Goal: Task Accomplishment & Management: Use online tool/utility

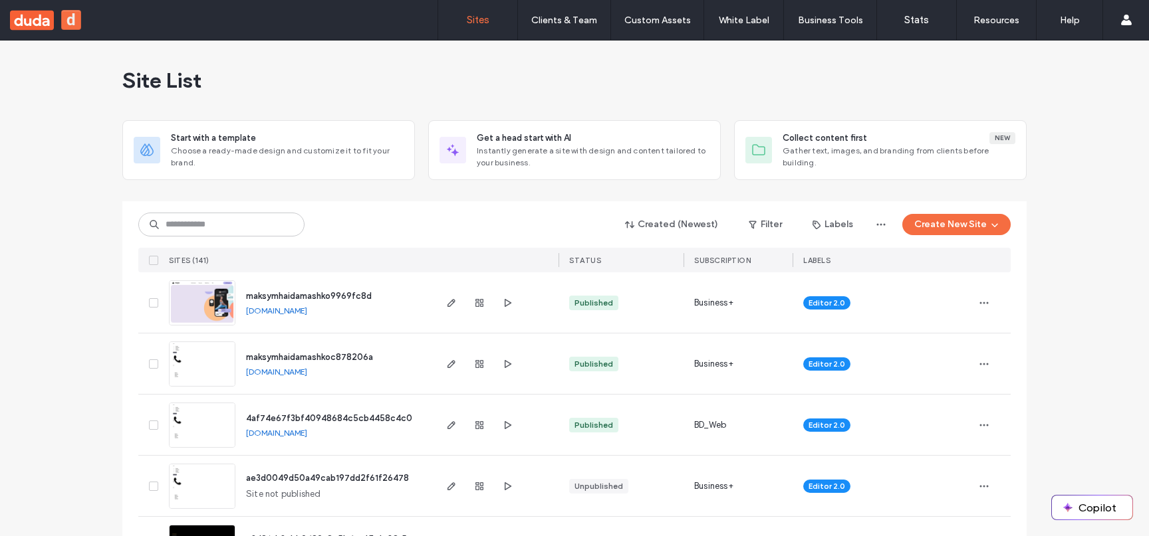
click at [400, 237] on div "Created (Newest) Filter Labels Create New Site" at bounding box center [574, 224] width 872 height 25
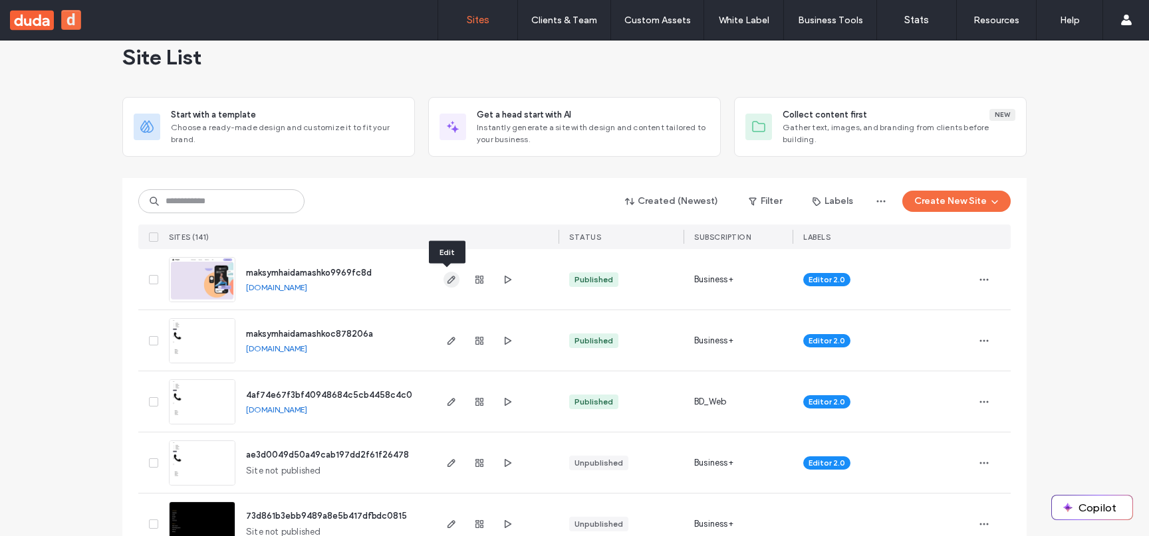
click at [453, 275] on span "button" at bounding box center [451, 280] width 16 height 16
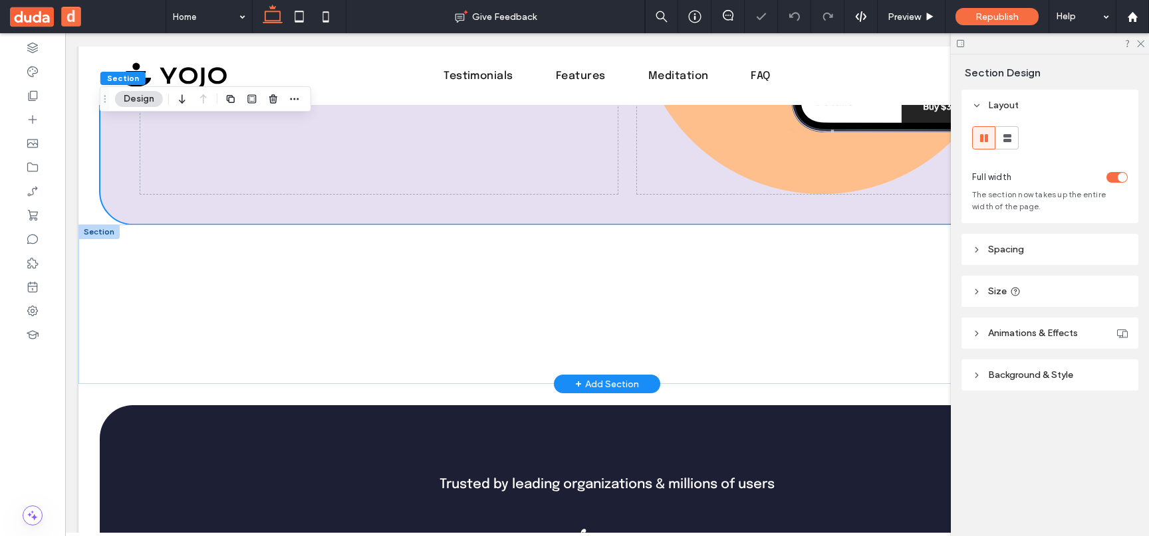
click at [545, 238] on div at bounding box center [607, 305] width 798 height 160
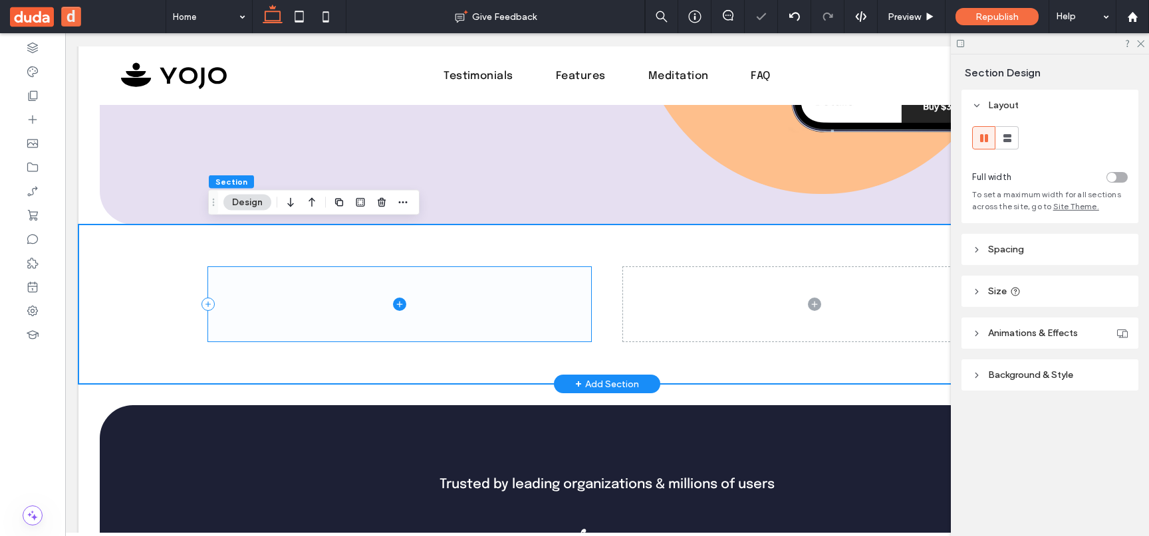
click at [404, 300] on icon at bounding box center [399, 304] width 13 height 13
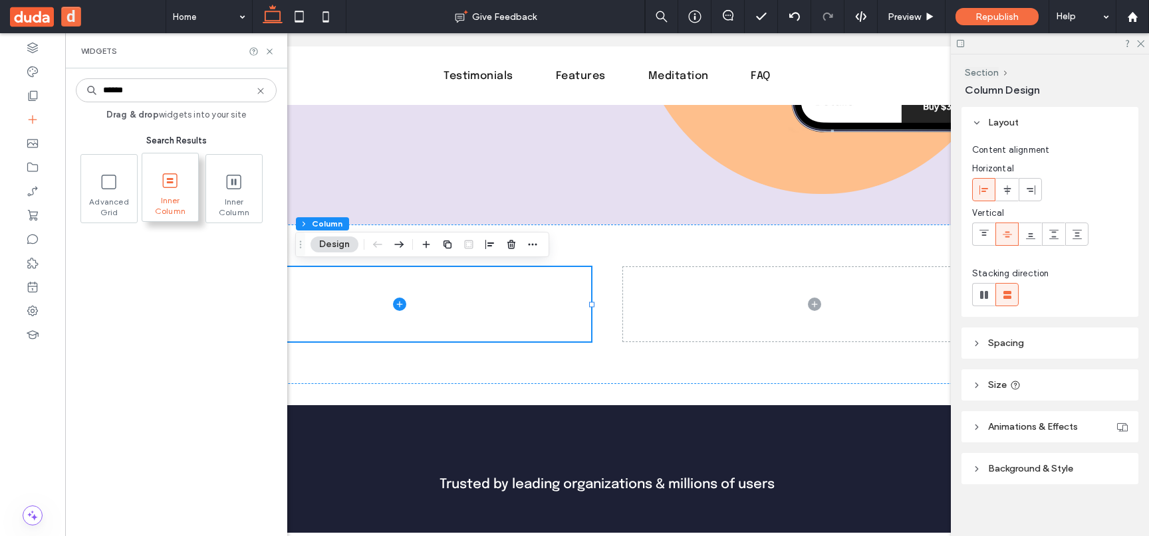
type input "******"
click at [179, 185] on icon at bounding box center [170, 180] width 21 height 21
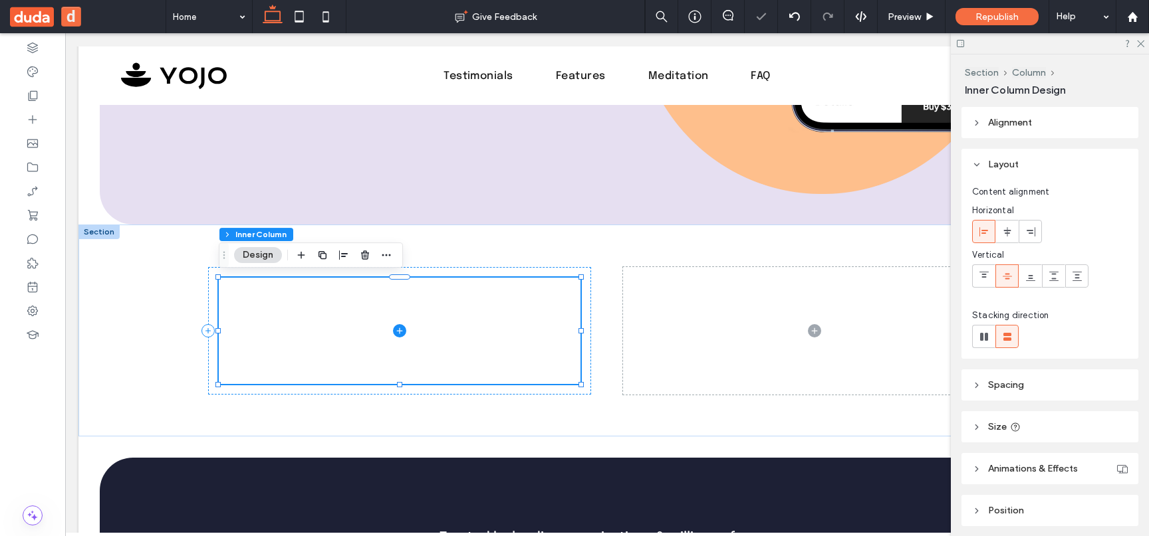
click at [323, 253] on icon "button" at bounding box center [322, 255] width 11 height 11
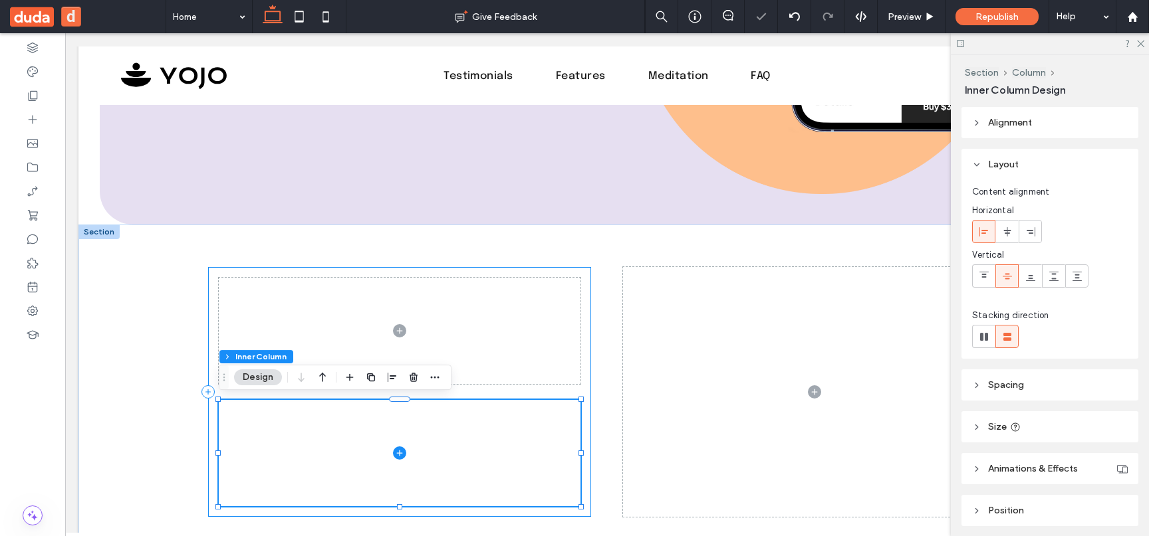
click at [595, 320] on div at bounding box center [607, 392] width 798 height 334
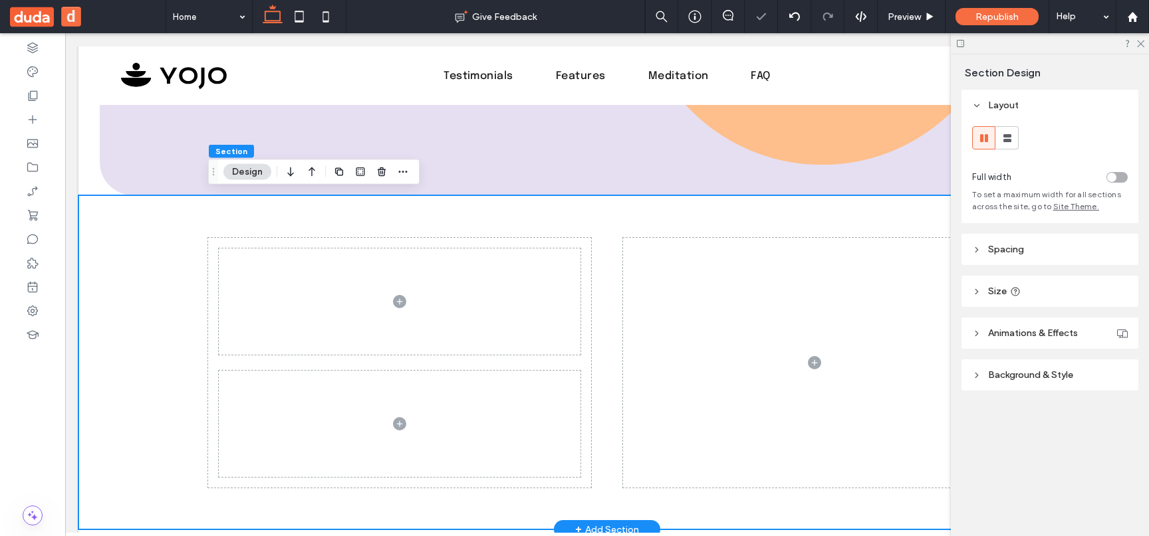
scroll to position [485, 0]
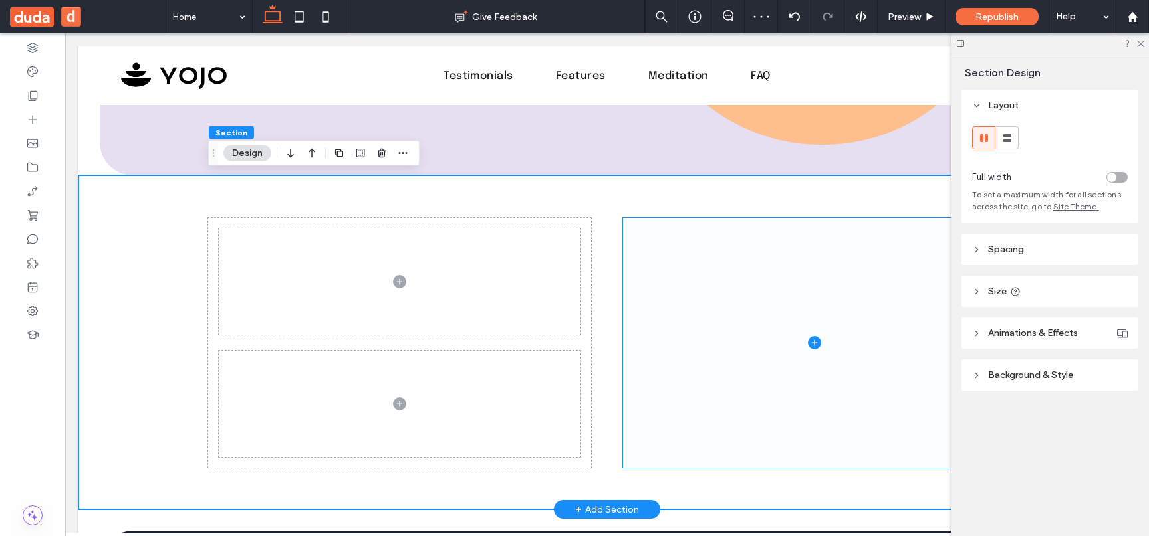
click at [626, 308] on span at bounding box center [814, 343] width 383 height 250
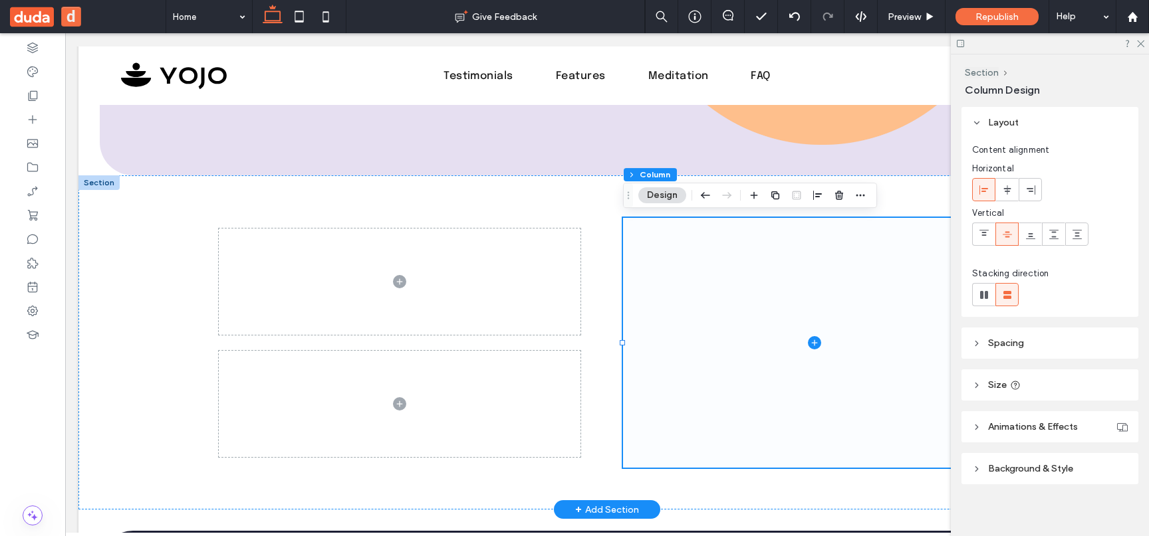
click at [637, 287] on span at bounding box center [814, 343] width 383 height 250
click at [521, 299] on span at bounding box center [400, 282] width 362 height 106
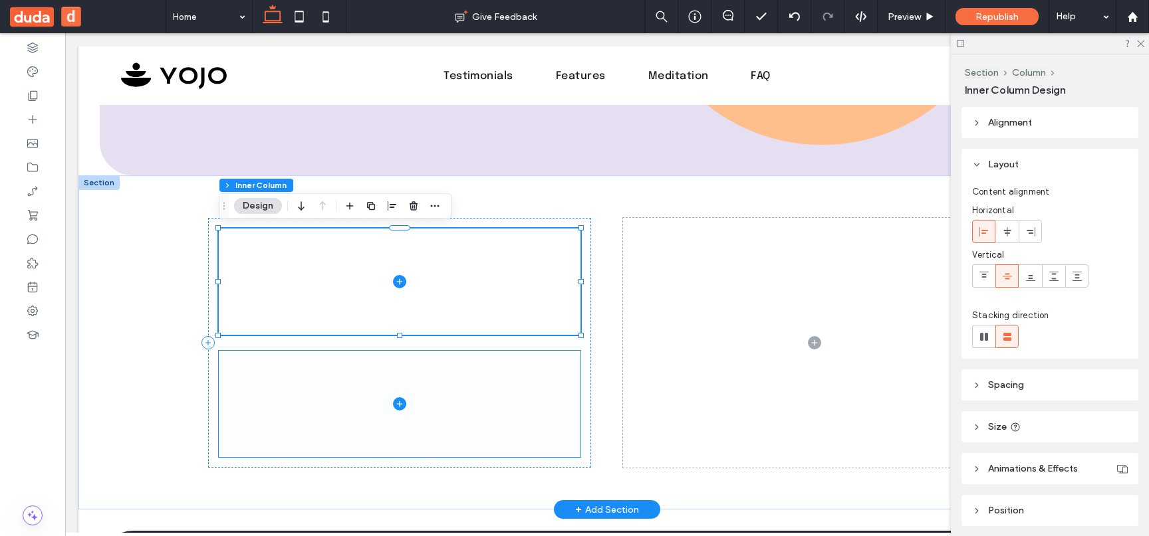
click at [516, 394] on span at bounding box center [400, 404] width 362 height 106
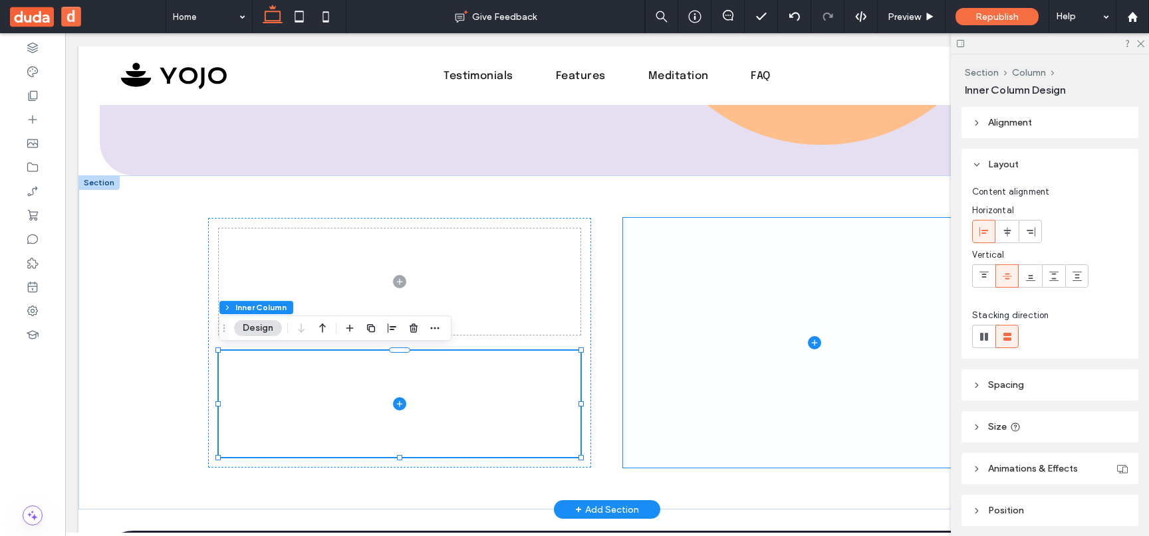
click at [672, 358] on span at bounding box center [814, 343] width 383 height 250
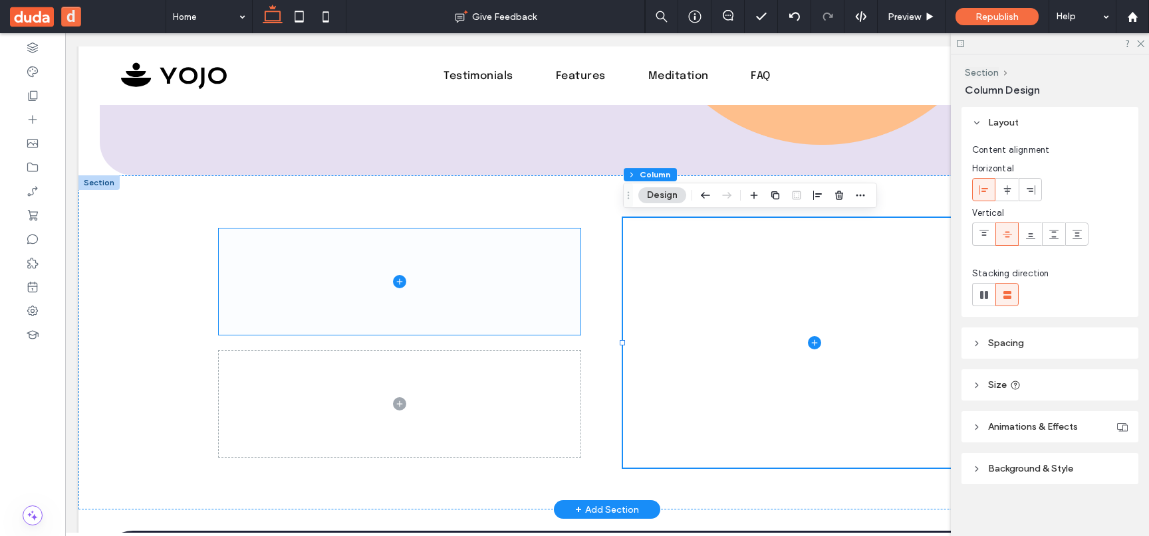
click at [548, 314] on span at bounding box center [400, 282] width 362 height 106
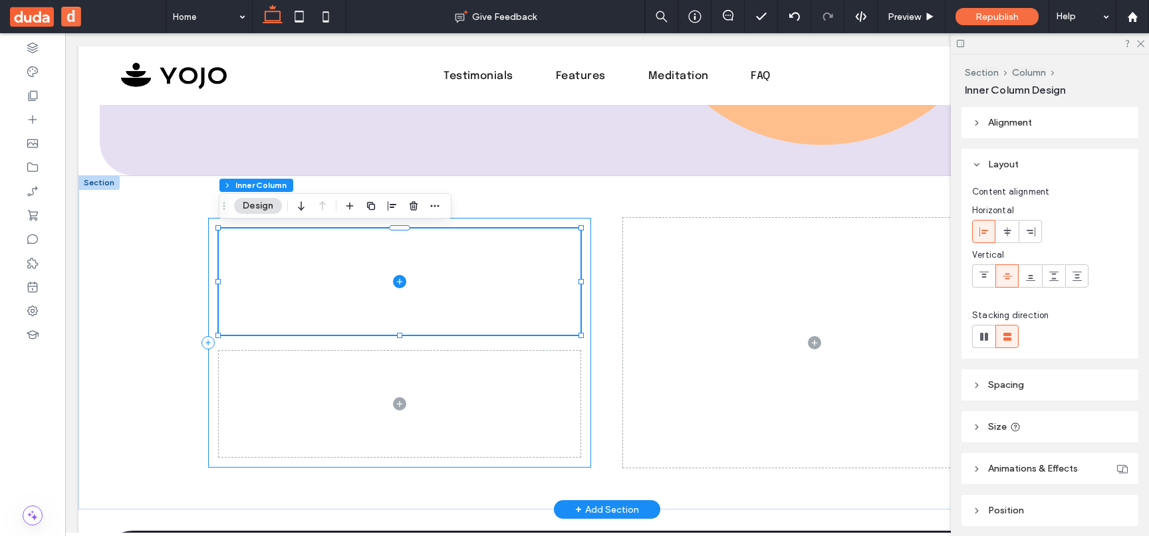
click at [471, 230] on span at bounding box center [400, 282] width 362 height 106
click at [504, 204] on div at bounding box center [607, 342] width 798 height 334
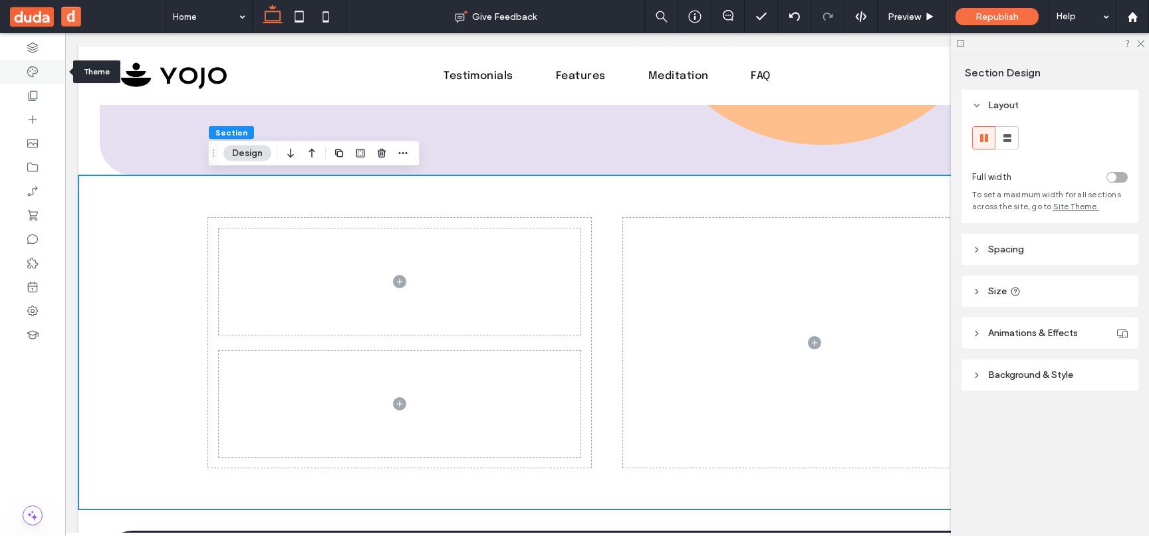
click at [27, 71] on use at bounding box center [32, 71] width 11 height 11
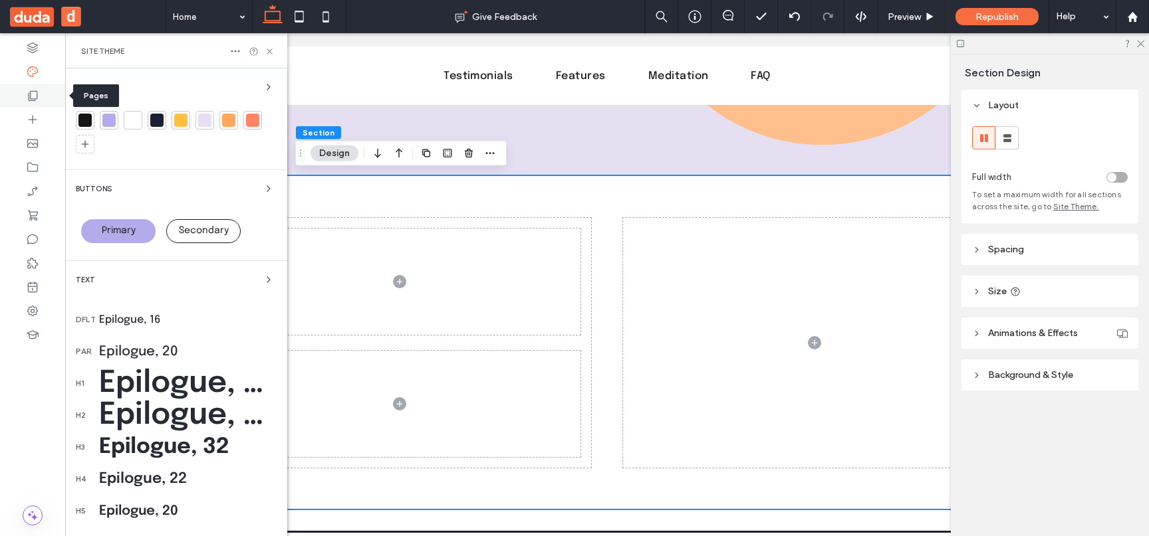
click at [33, 87] on div at bounding box center [32, 96] width 65 height 24
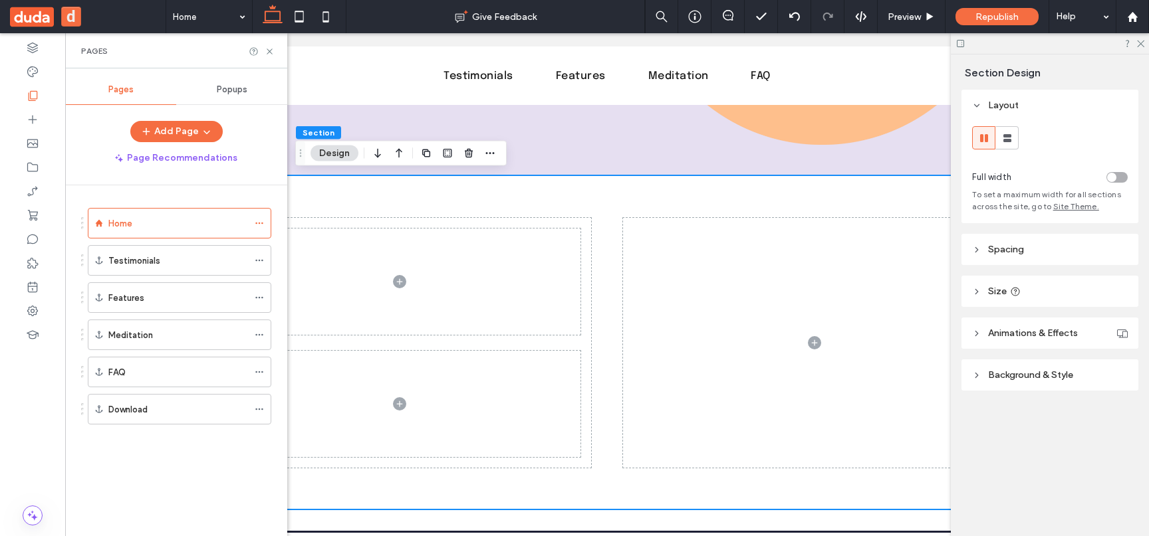
click at [251, 89] on div "Popups" at bounding box center [231, 89] width 111 height 29
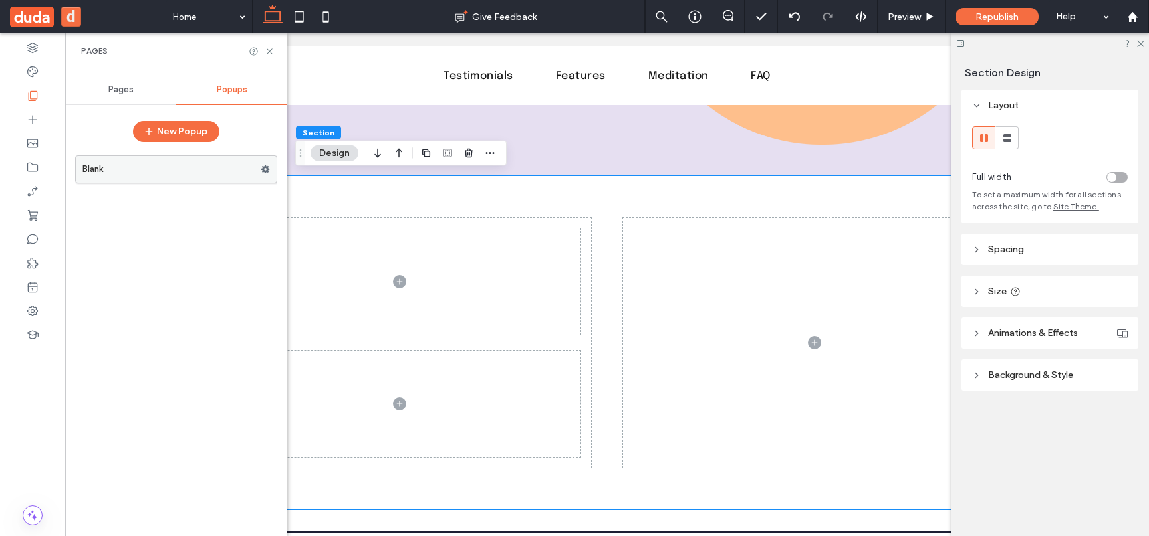
click at [162, 168] on label "Blank" at bounding box center [171, 169] width 178 height 27
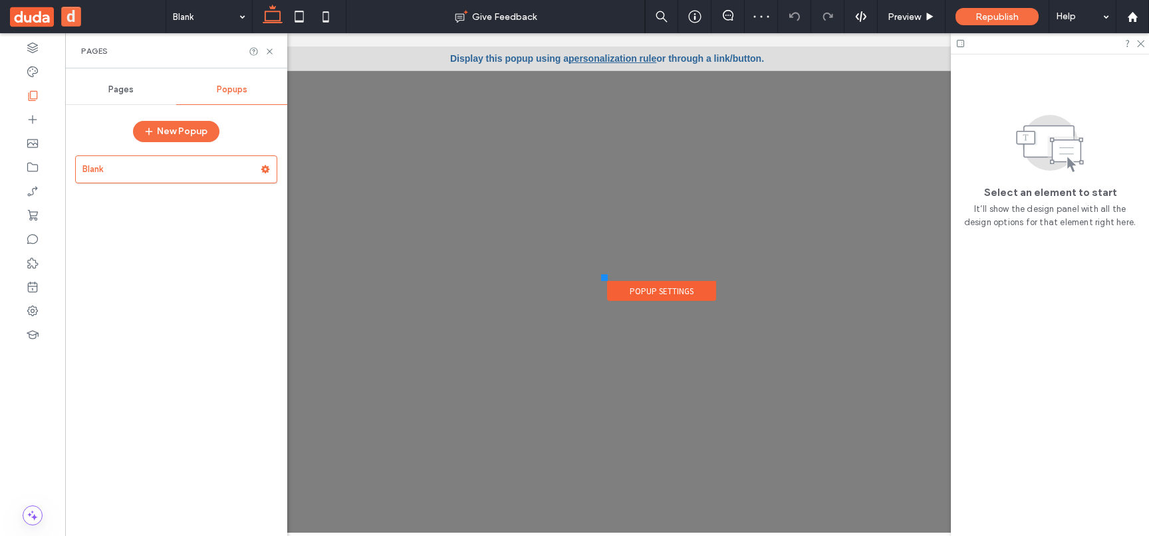
click at [32, 445] on div at bounding box center [32, 284] width 65 height 503
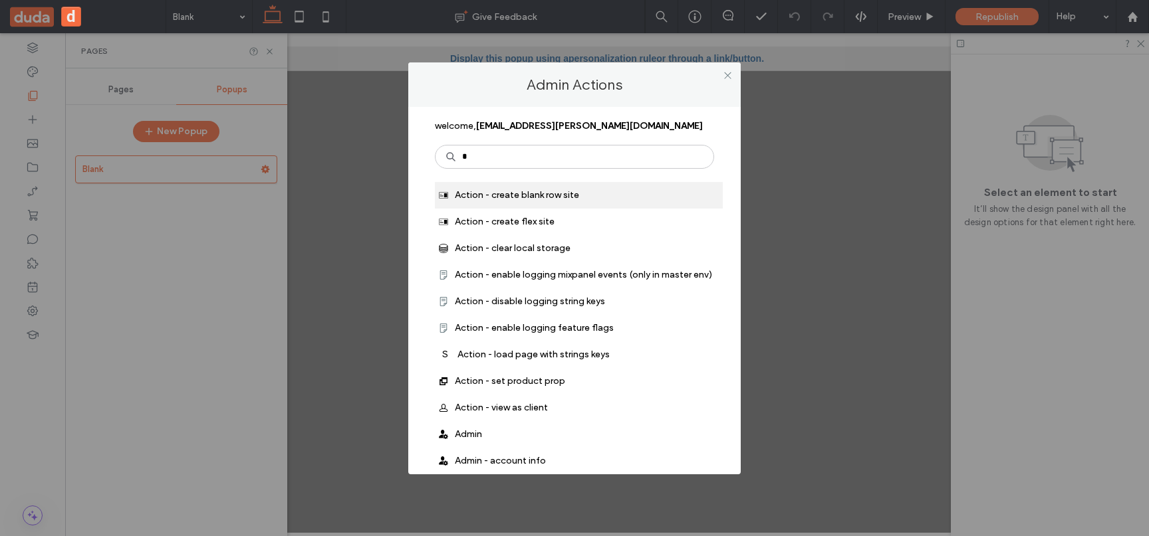
type input "**"
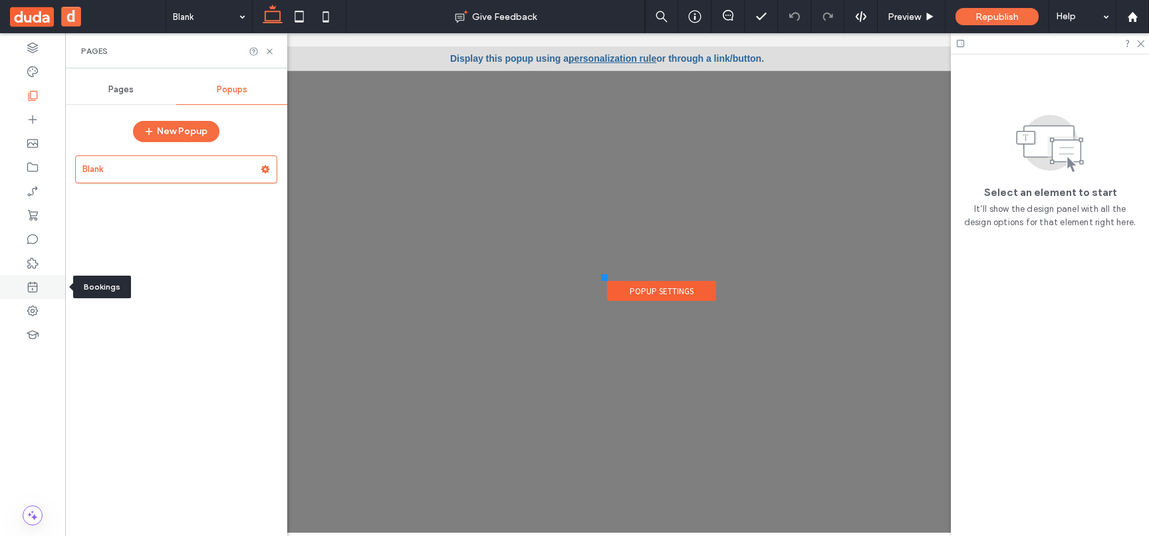
click at [37, 294] on div at bounding box center [32, 287] width 65 height 24
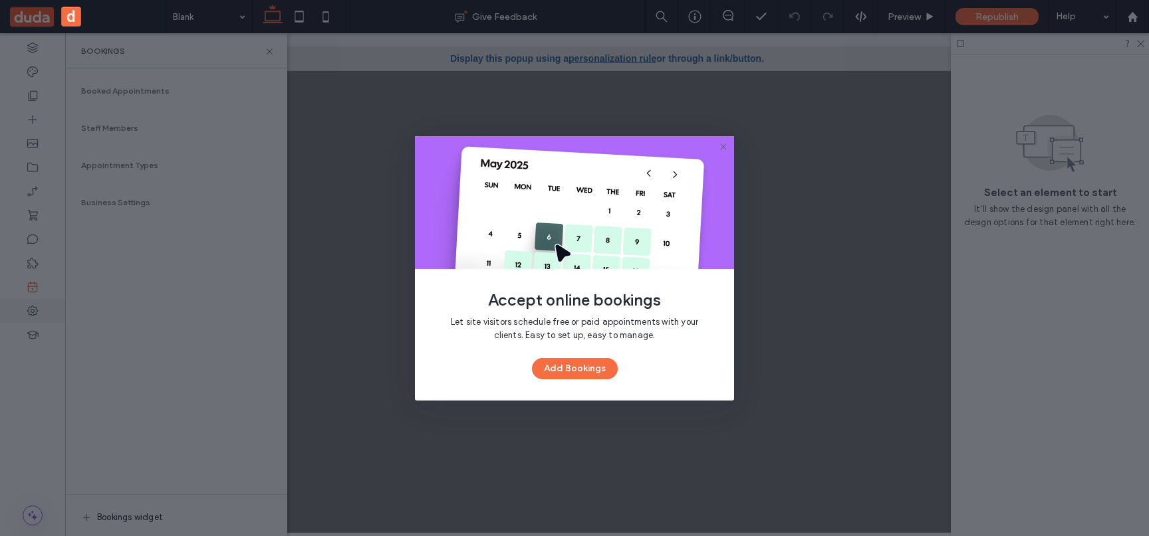
click at [31, 306] on div "Accept online bookings Let site visitors schedule free or paid appointments wit…" at bounding box center [574, 268] width 1149 height 536
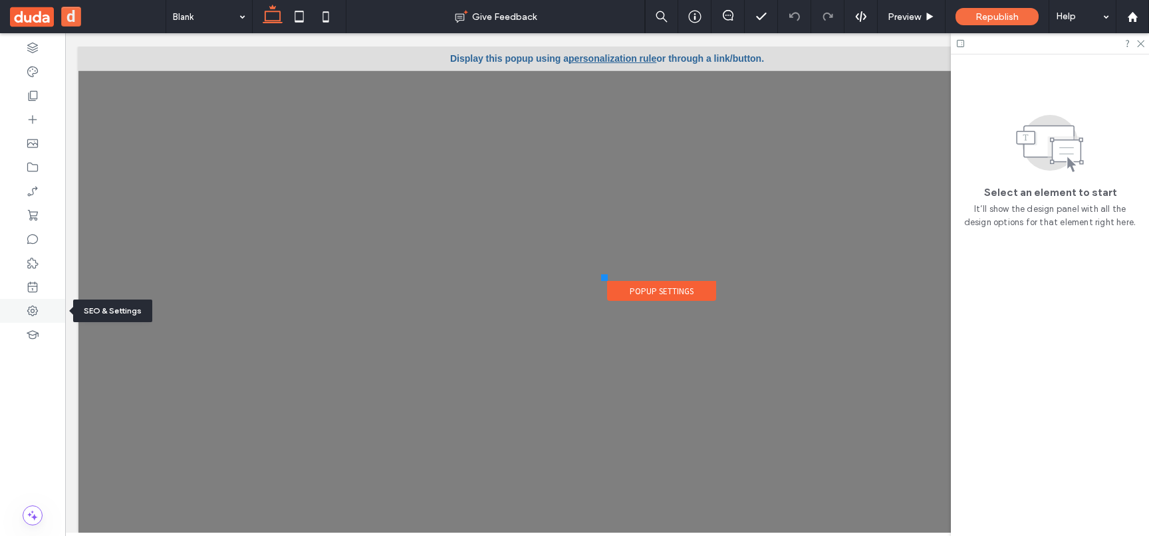
click at [36, 319] on div at bounding box center [32, 311] width 65 height 24
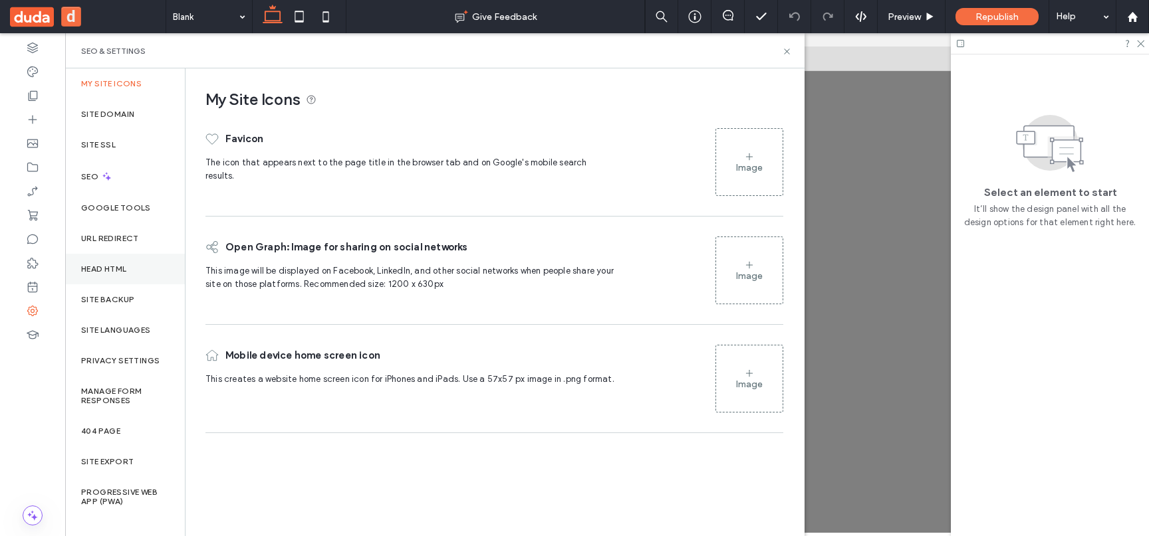
click at [122, 256] on div "Head HTML" at bounding box center [125, 269] width 120 height 31
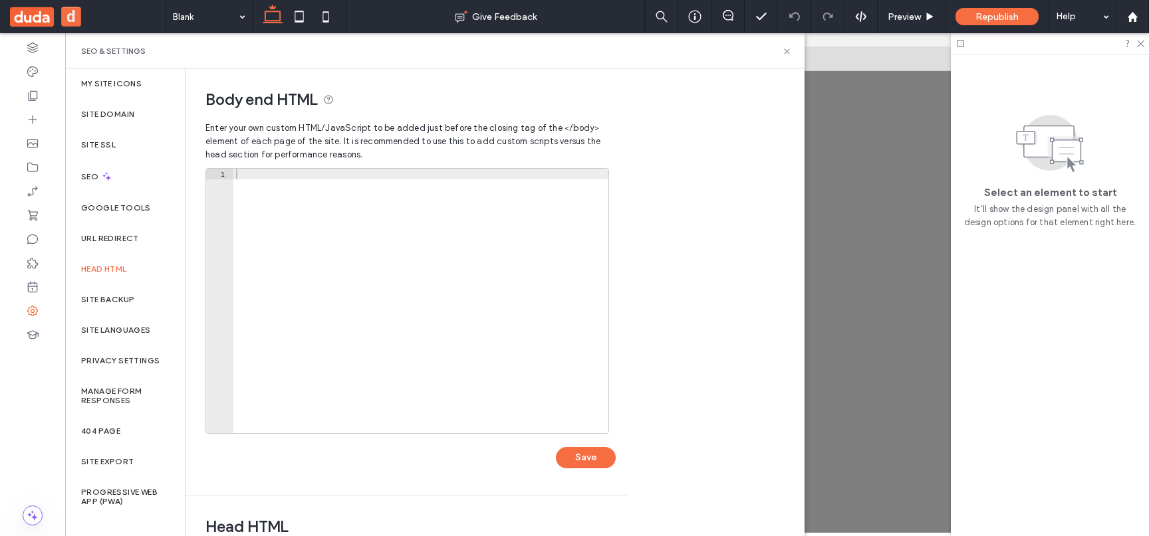
click at [271, 324] on div at bounding box center [420, 312] width 375 height 286
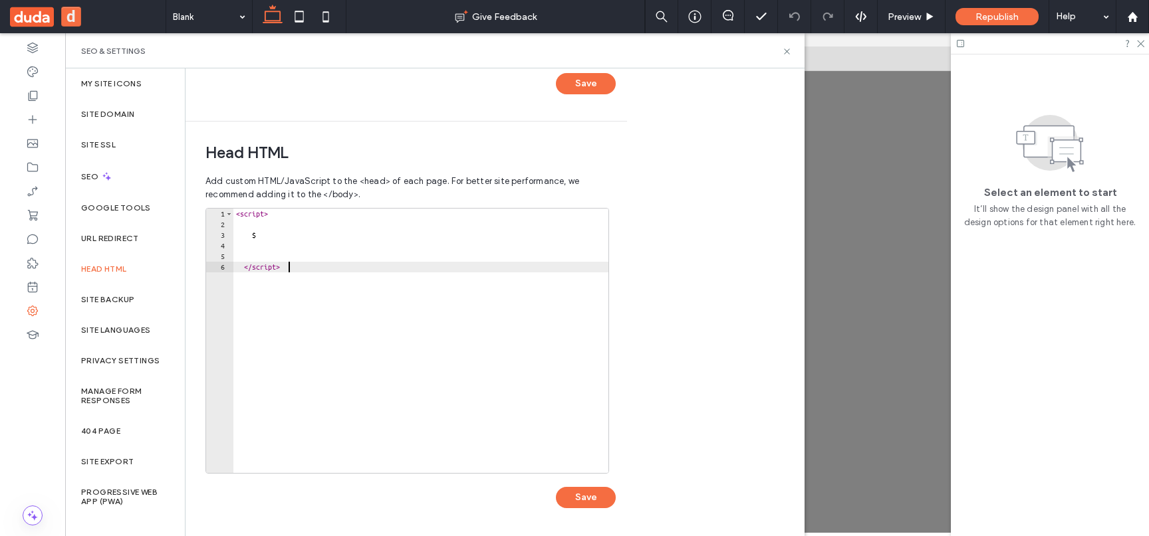
click at [304, 324] on div "< script > $ </ script >" at bounding box center [420, 352] width 375 height 286
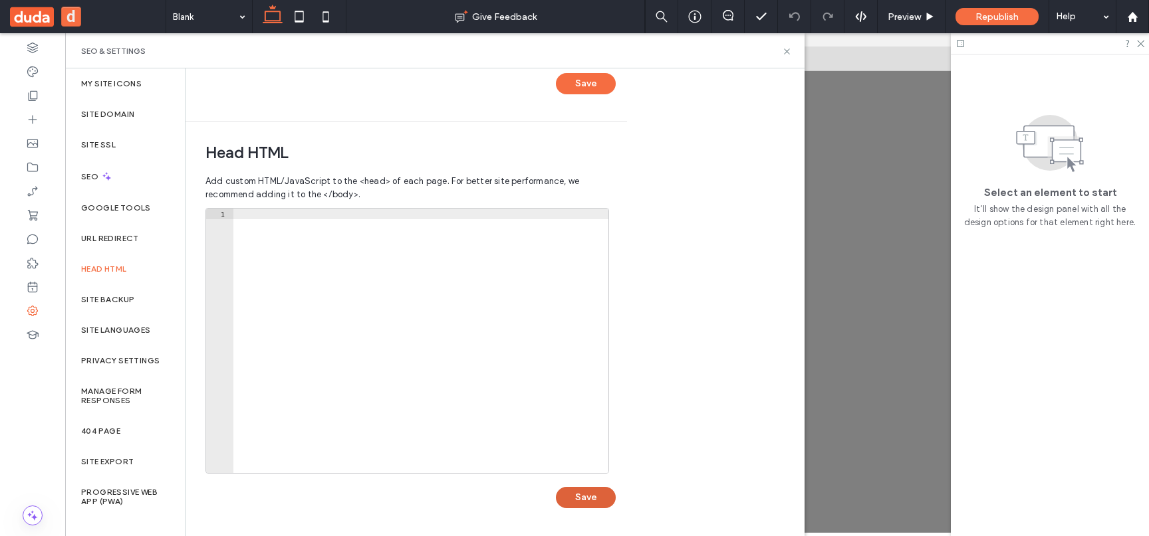
click at [580, 487] on button "Save" at bounding box center [586, 497] width 60 height 21
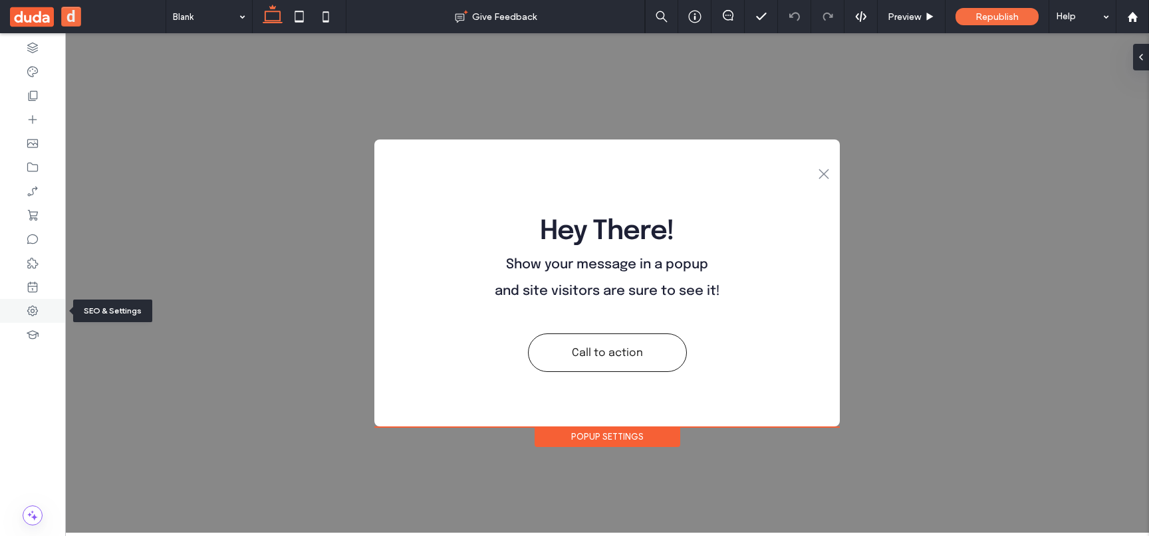
click at [41, 312] on div at bounding box center [32, 311] width 65 height 24
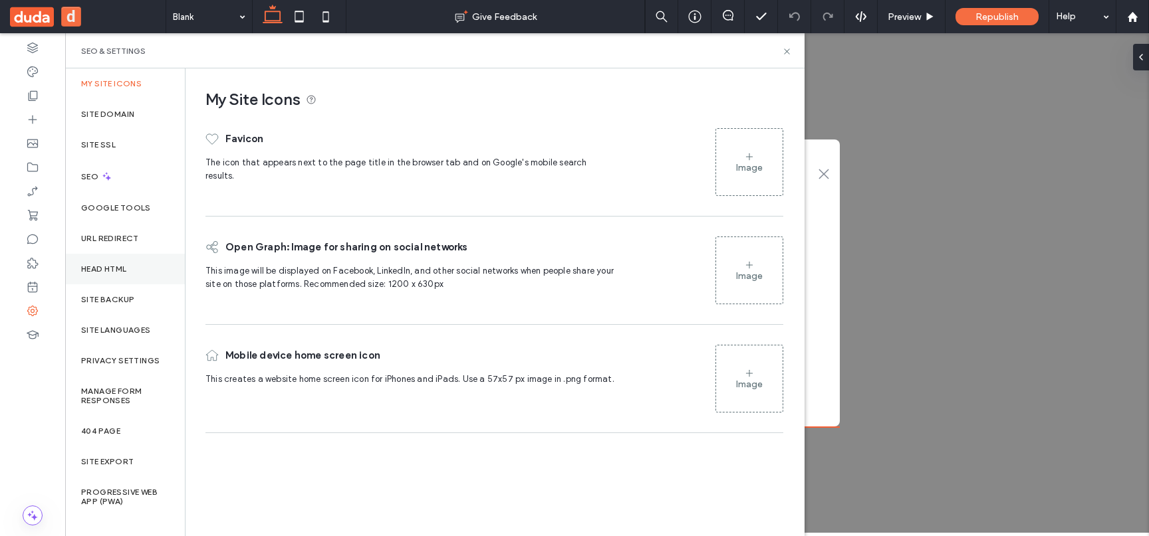
click at [142, 274] on div "Head HTML" at bounding box center [125, 269] width 120 height 31
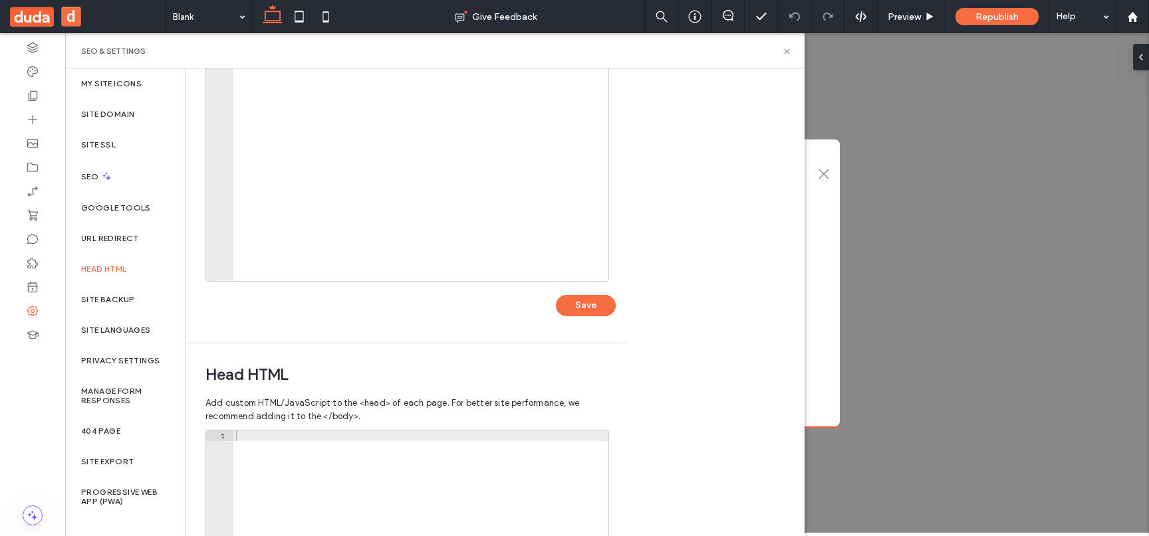
scroll to position [314, 0]
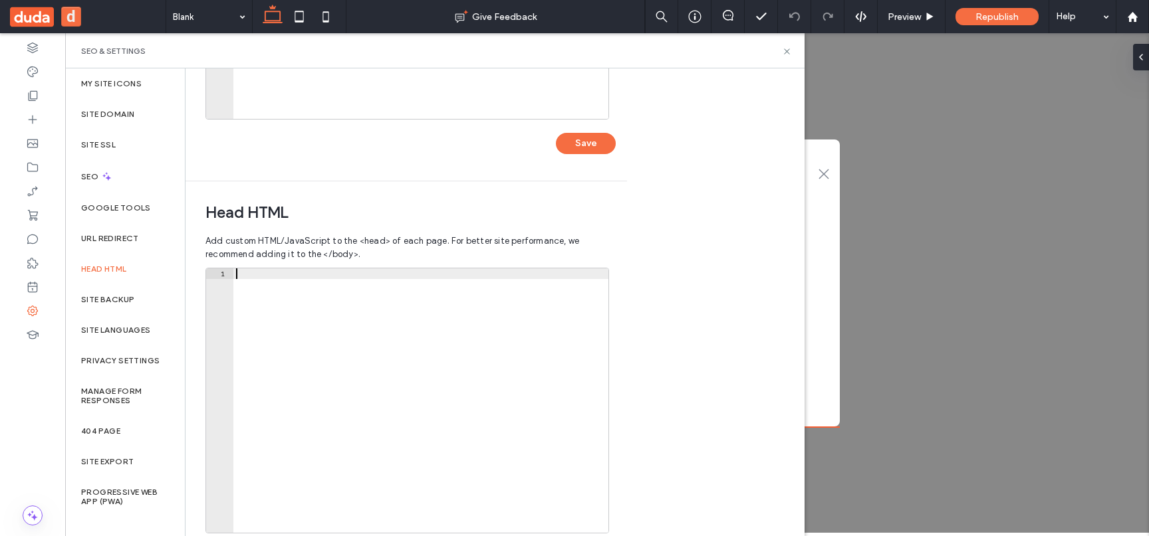
click at [292, 378] on div at bounding box center [420, 412] width 375 height 286
paste textarea "*********"
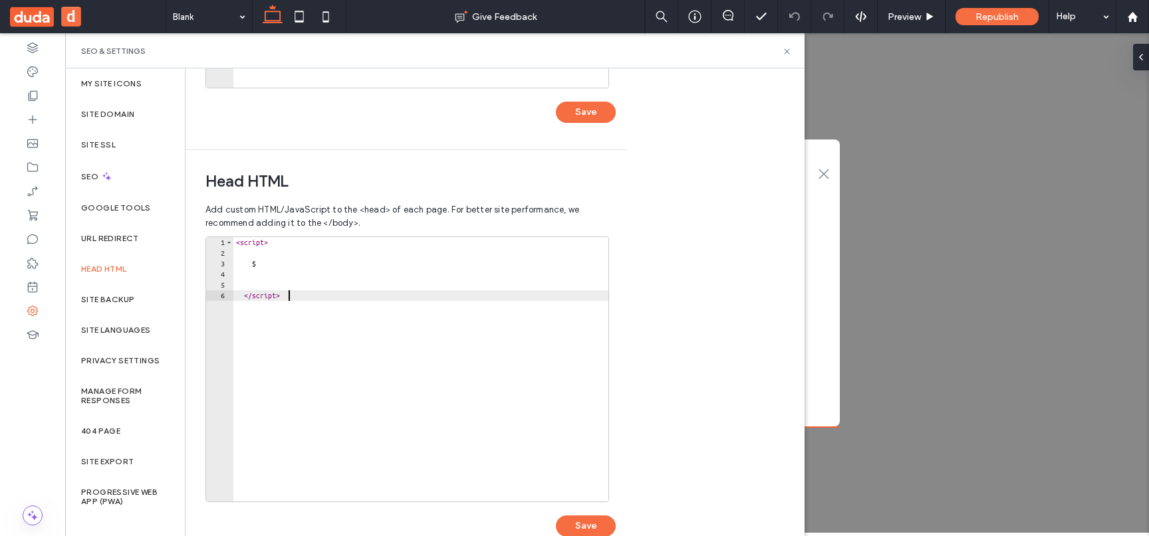
scroll to position [374, 0]
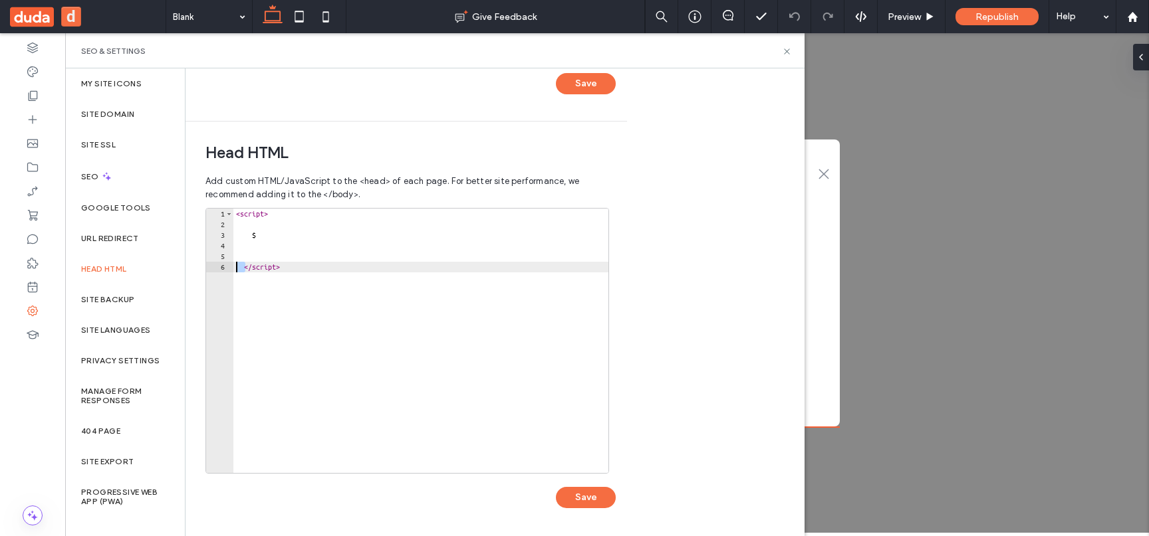
drag, startPoint x: 245, startPoint y: 269, endPoint x: 229, endPoint y: 269, distance: 15.3
click at [229, 269] on div "********* 1 2 3 4 5 6 < script > $ </ script > XXXXXXXXXXXXXXXXXXXXXXXXXXXXXXXX…" at bounding box center [407, 341] width 404 height 266
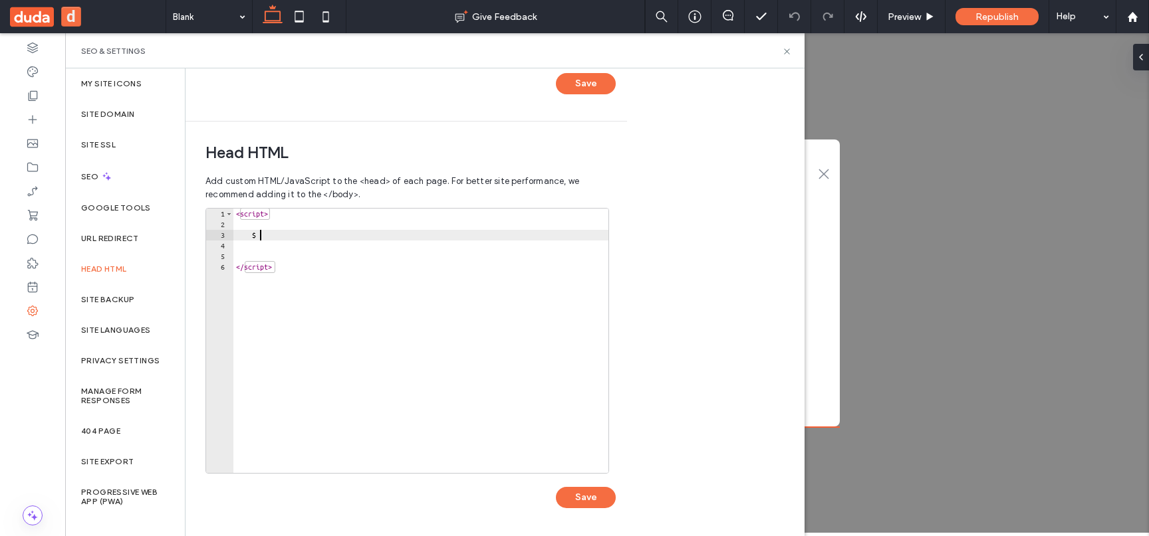
click at [296, 231] on div "< script > $ </ script >" at bounding box center [420, 352] width 375 height 286
click at [579, 499] on button "Save" at bounding box center [586, 497] width 60 height 21
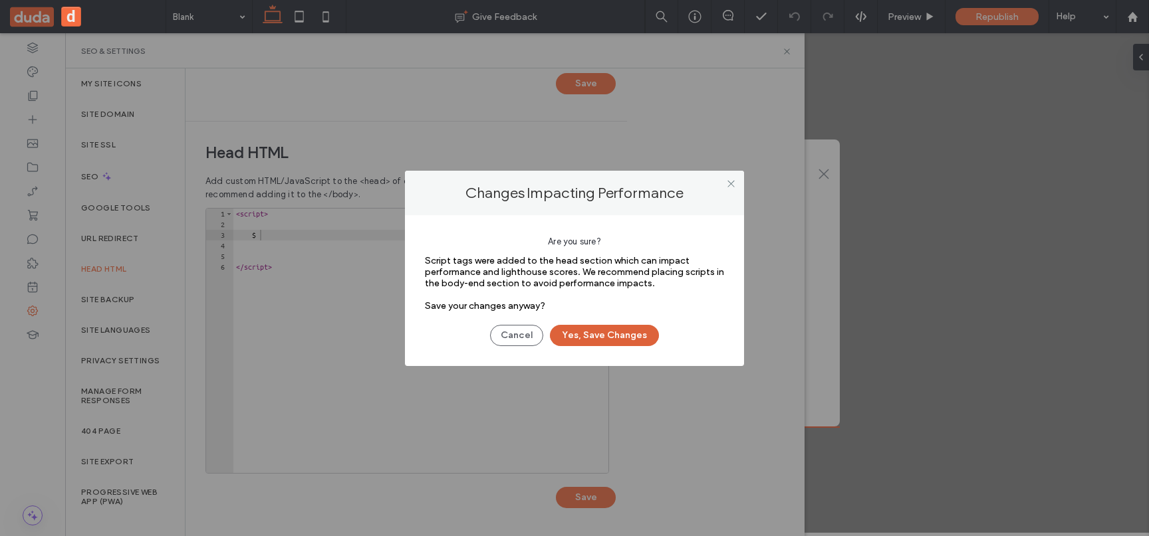
click at [616, 336] on button "Yes, Save Changes" at bounding box center [604, 335] width 109 height 21
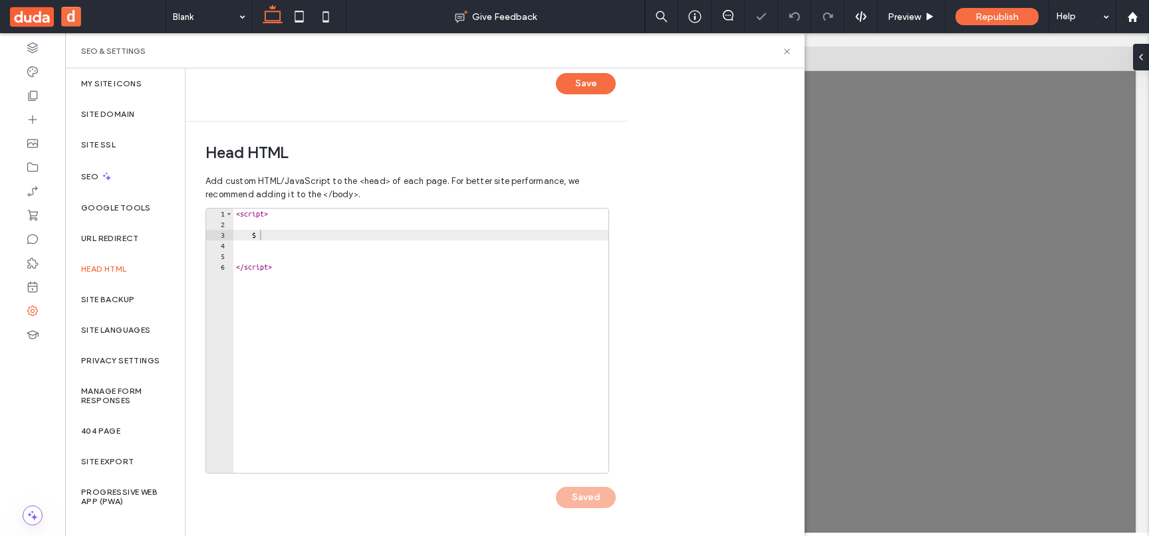
scroll to position [0, 0]
click at [382, 269] on div "< script > $ </ script >" at bounding box center [420, 352] width 375 height 286
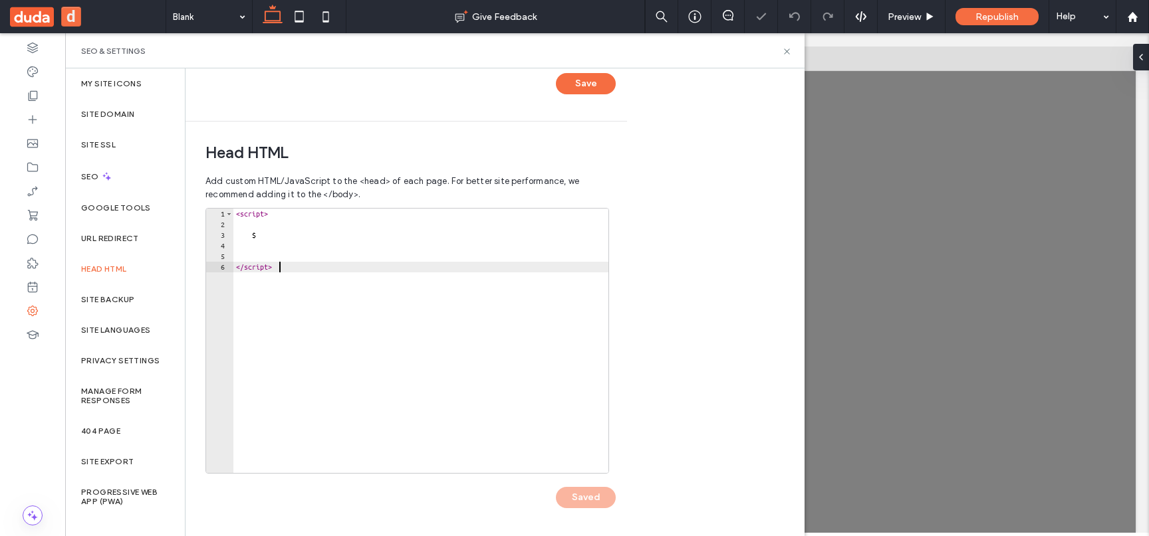
type textarea "*********"
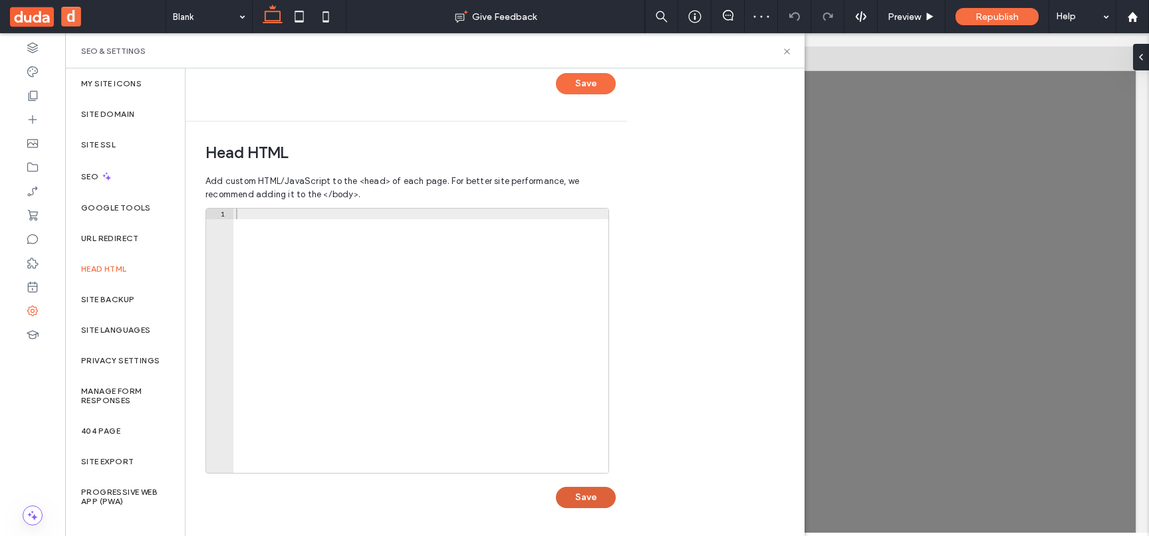
click at [572, 499] on button "Save" at bounding box center [586, 497] width 60 height 21
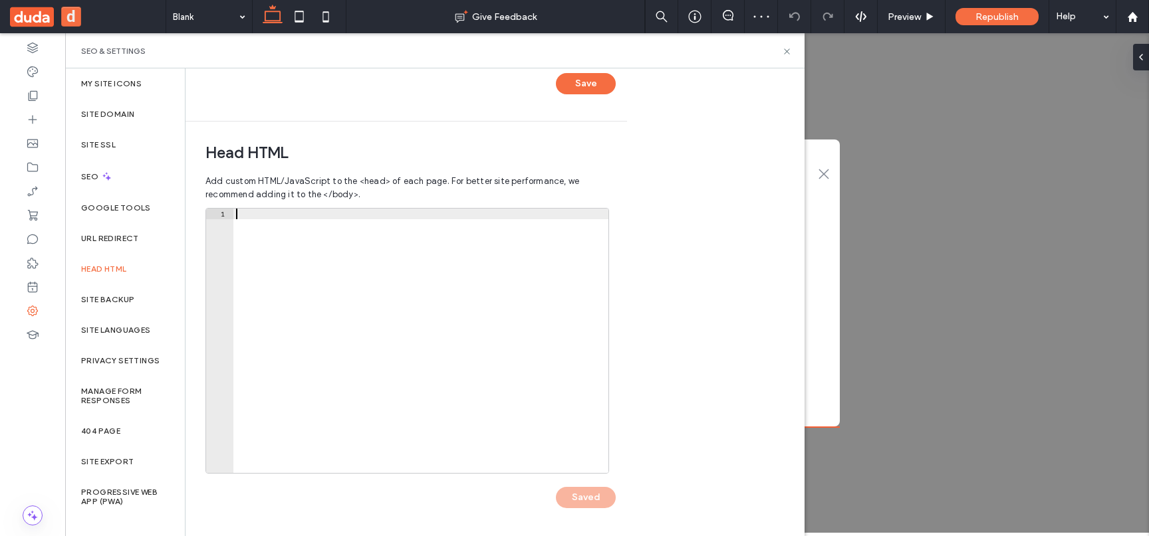
click at [465, 359] on div at bounding box center [420, 352] width 375 height 286
click at [786, 53] on icon at bounding box center [787, 52] width 10 height 10
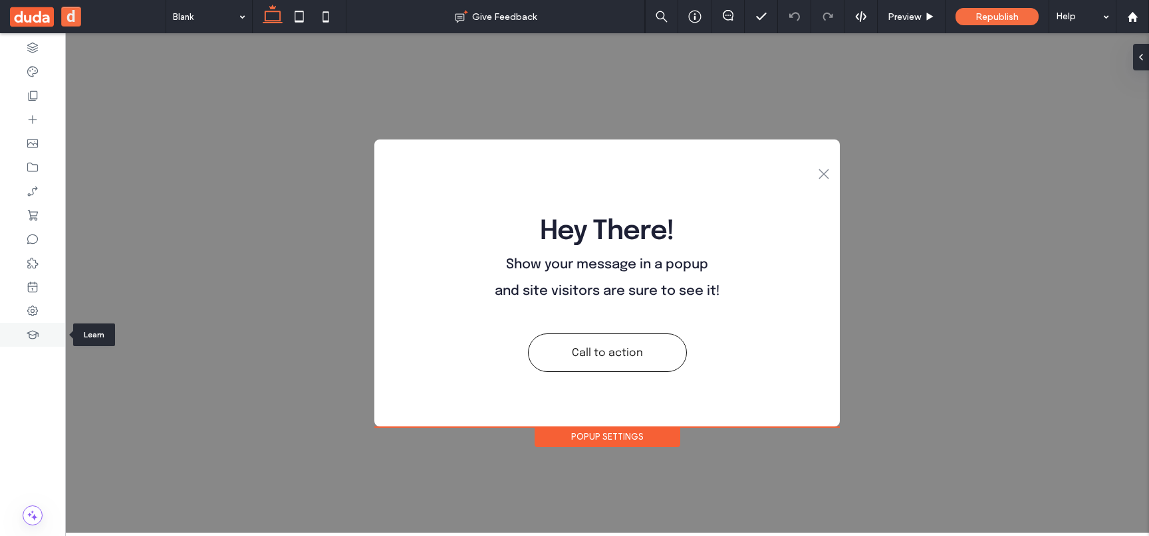
click at [47, 333] on div at bounding box center [32, 335] width 65 height 24
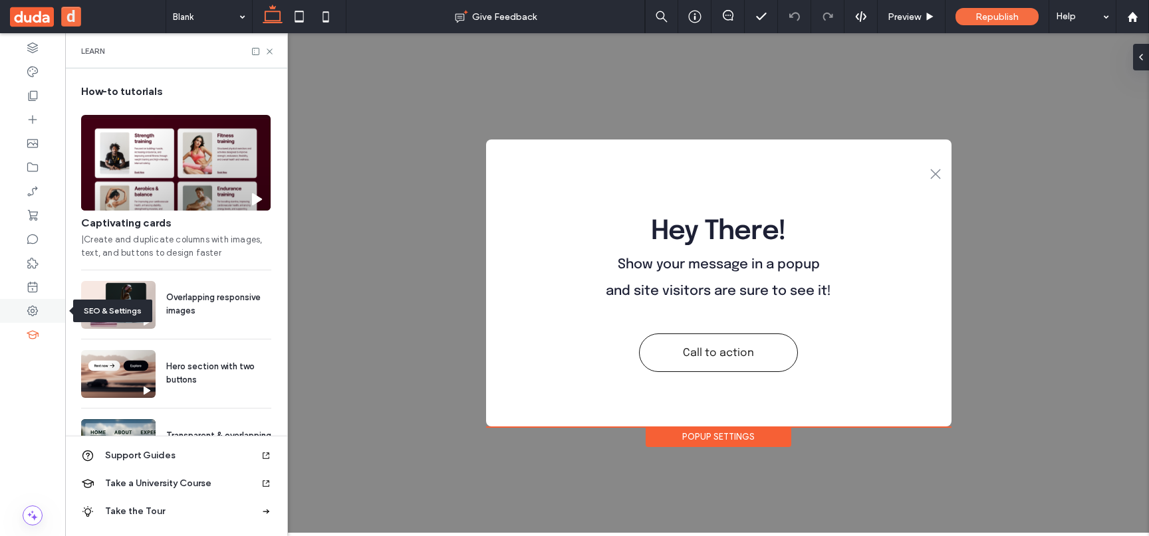
click at [41, 316] on div at bounding box center [32, 311] width 65 height 24
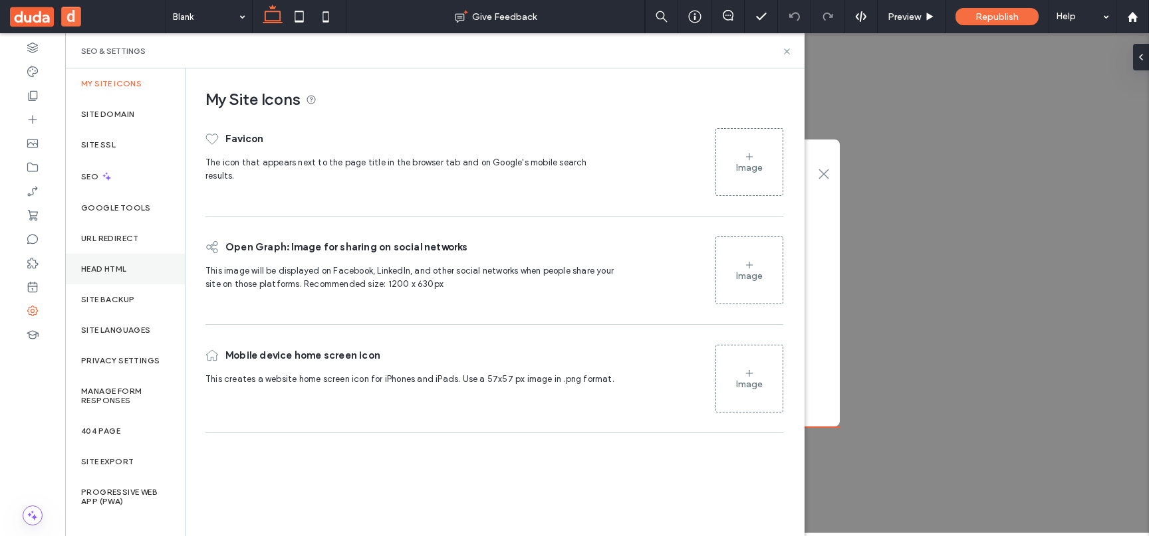
click at [154, 277] on div "Head HTML" at bounding box center [125, 269] width 120 height 31
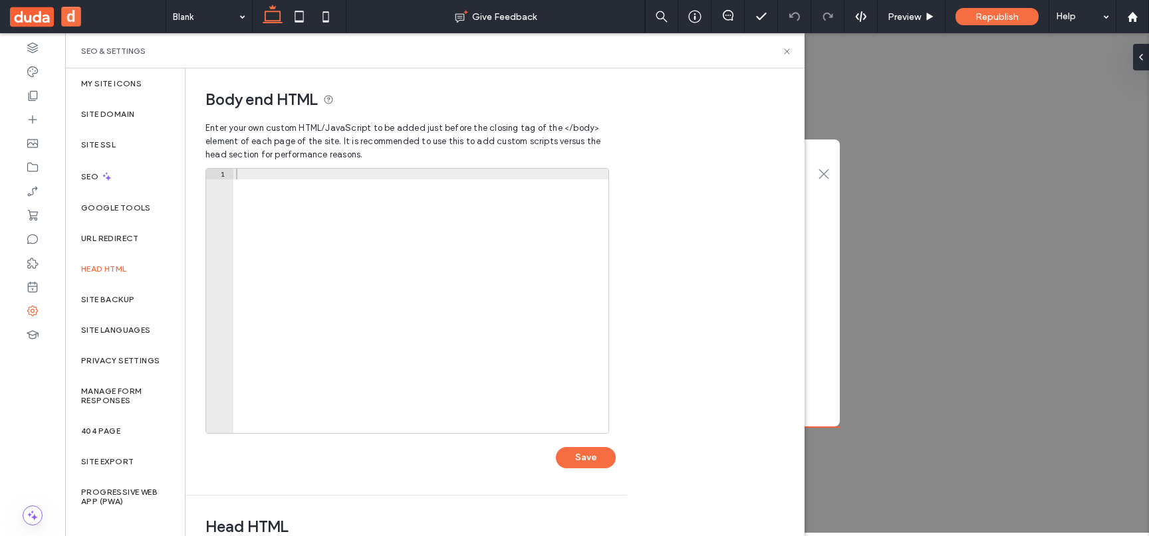
click at [312, 333] on div at bounding box center [420, 312] width 375 height 286
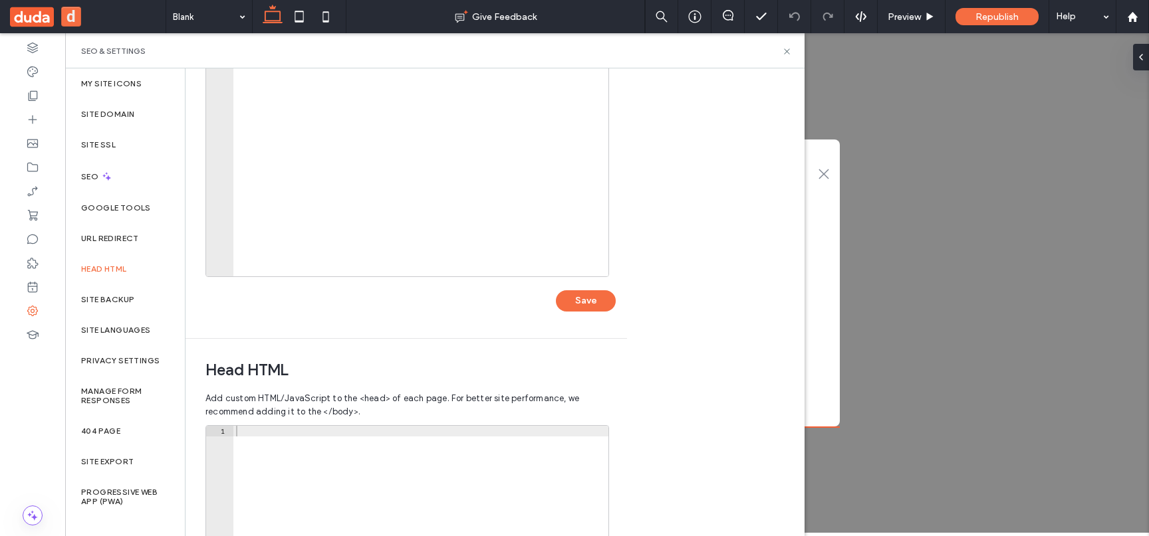
scroll to position [228, 0]
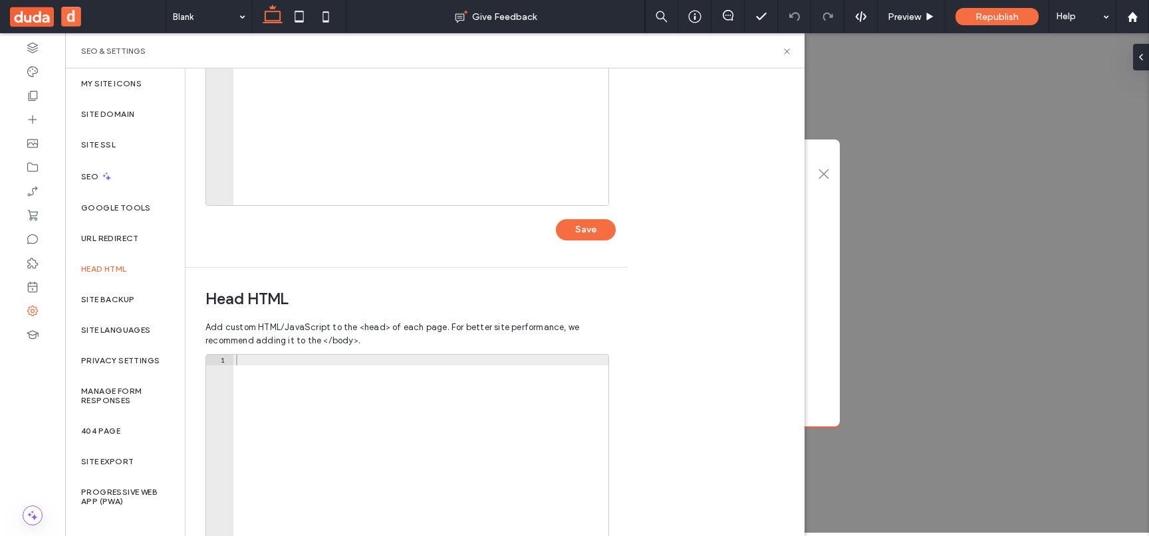
click at [315, 388] on div at bounding box center [420, 498] width 375 height 286
paste textarea "*********"
type textarea "*********"
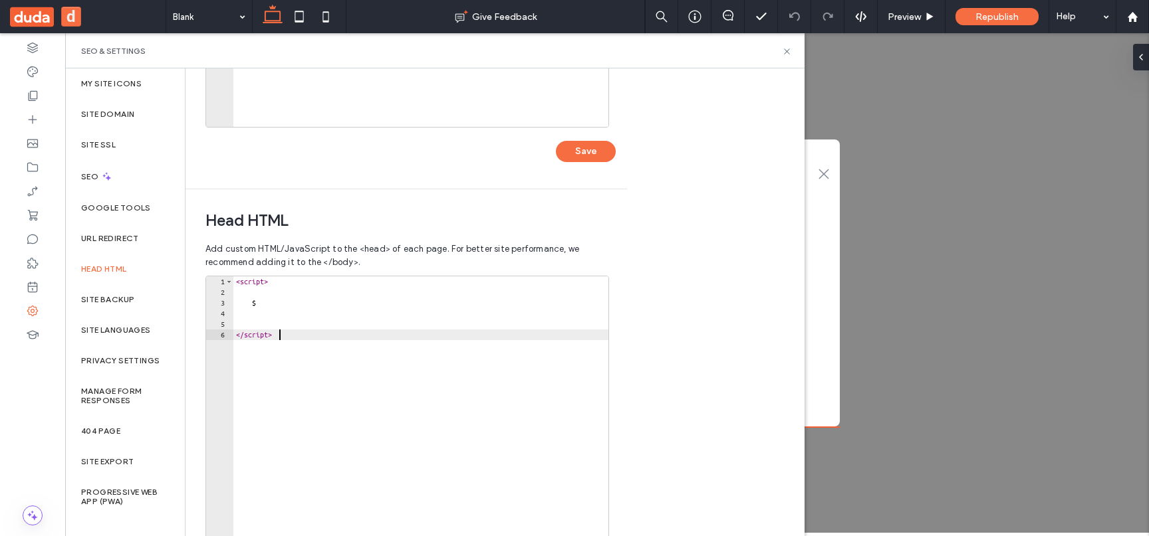
scroll to position [374, 0]
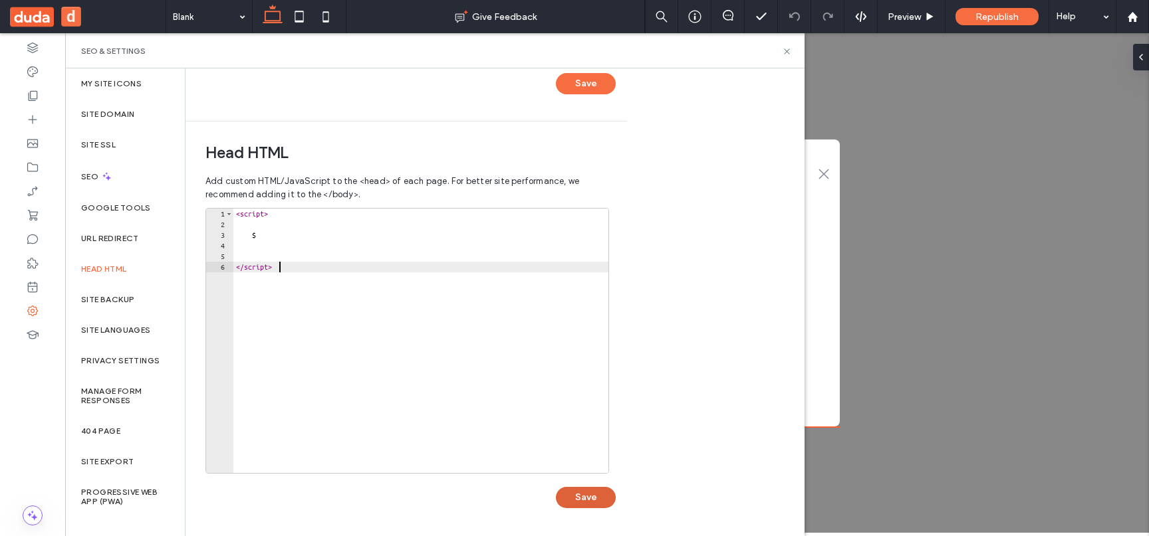
click at [595, 498] on button "Save" at bounding box center [586, 497] width 60 height 21
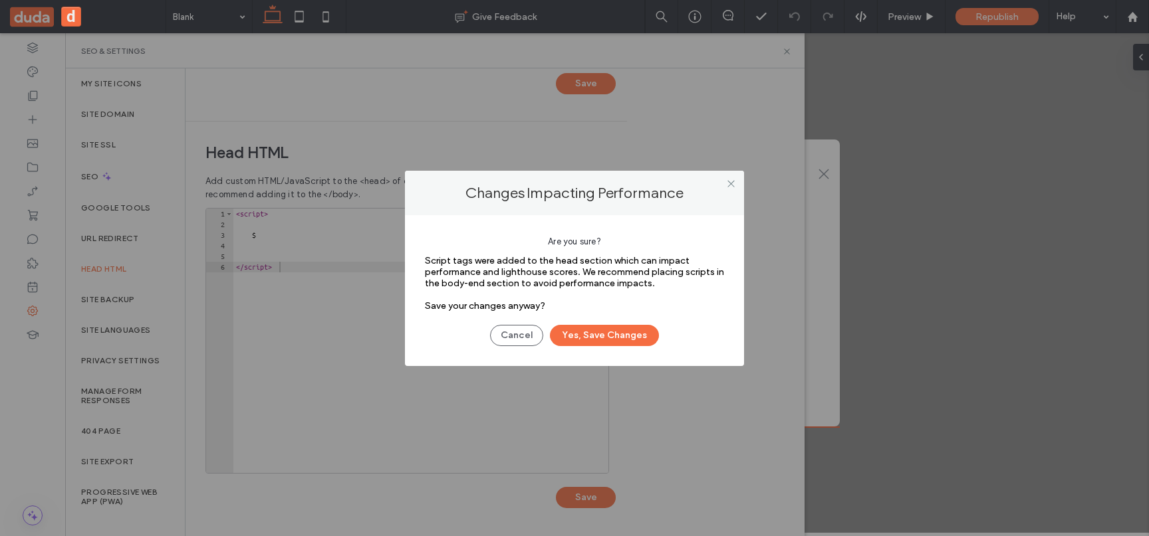
click at [632, 350] on div "Are you sure? Script tags were added to the head section which can impact perfo…" at bounding box center [574, 290] width 339 height 151
click at [632, 346] on div "Are you sure? Script tags were added to the head section which can impact perfo…" at bounding box center [574, 290] width 339 height 151
click at [641, 332] on button "Yes, Save Changes" at bounding box center [604, 335] width 109 height 21
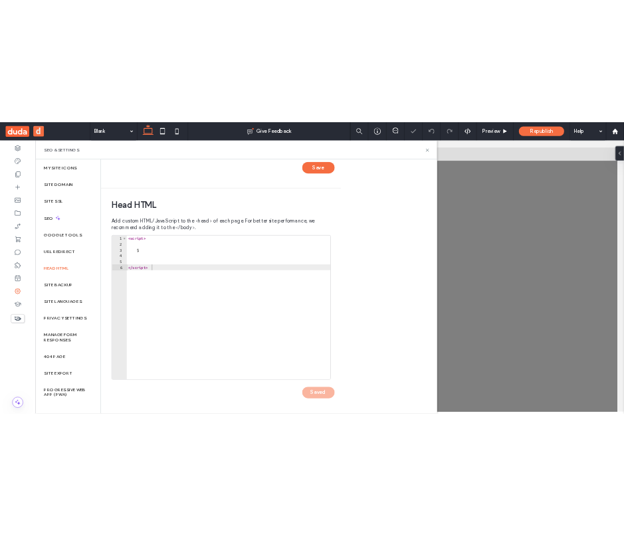
scroll to position [0, 0]
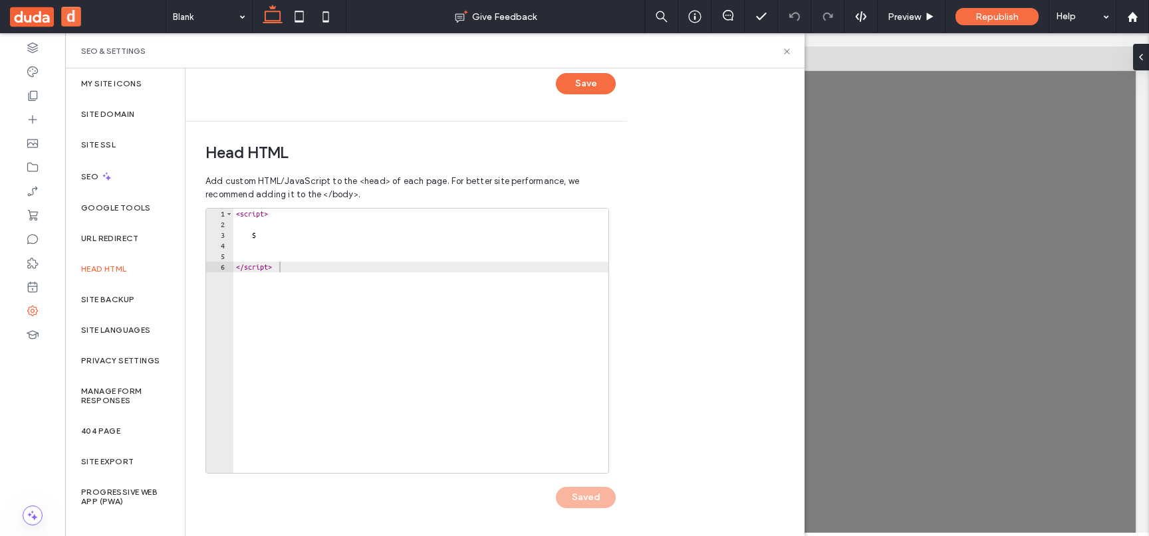
click at [854, 429] on div at bounding box center [606, 297] width 1057 height 500
click at [778, 54] on div "SEO & Settings" at bounding box center [434, 51] width 707 height 11
click at [780, 53] on div "SEO & Settings" at bounding box center [434, 51] width 707 height 11
click at [784, 51] on icon at bounding box center [787, 52] width 10 height 10
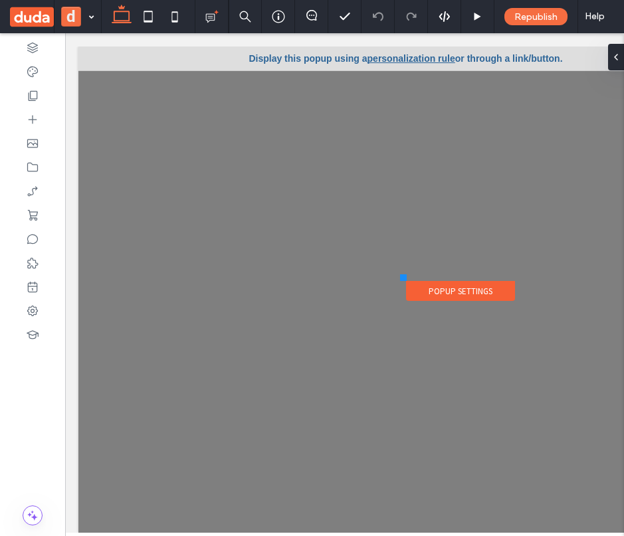
click at [11, 412] on div at bounding box center [32, 284] width 65 height 503
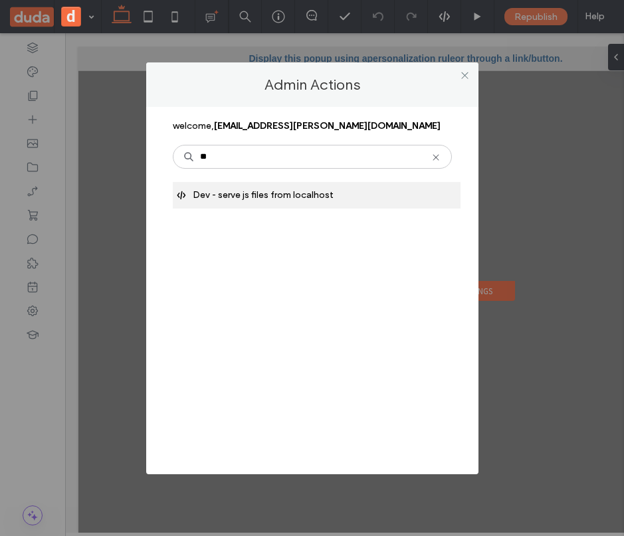
type input "**"
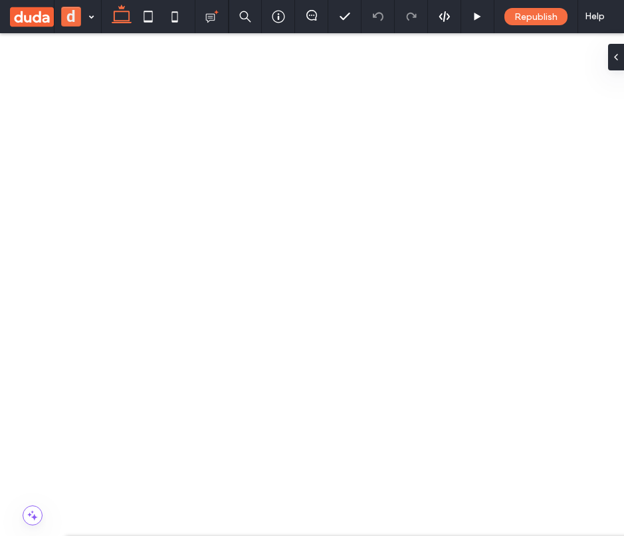
scroll to position [0, 3]
type textarea "**********"
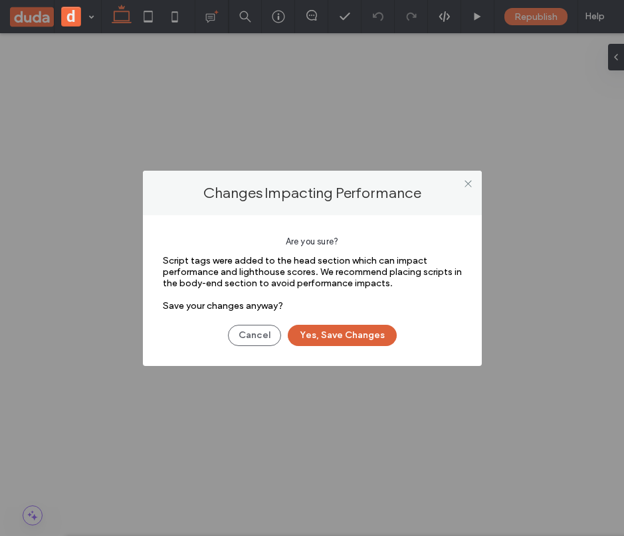
click at [370, 334] on button "Yes, Save Changes" at bounding box center [342, 335] width 109 height 21
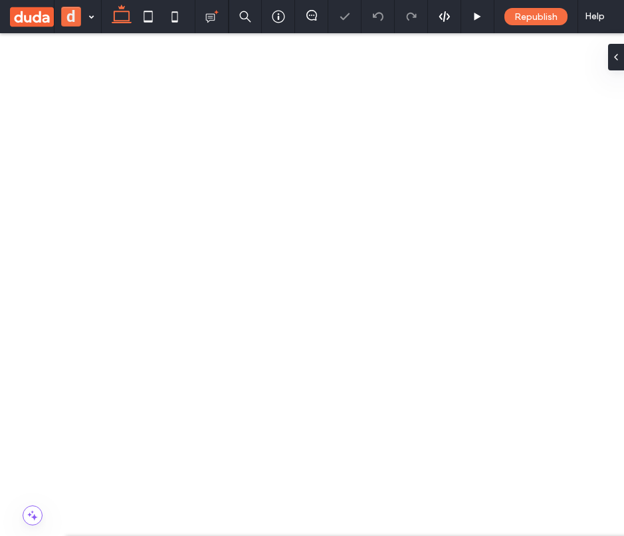
scroll to position [0, 0]
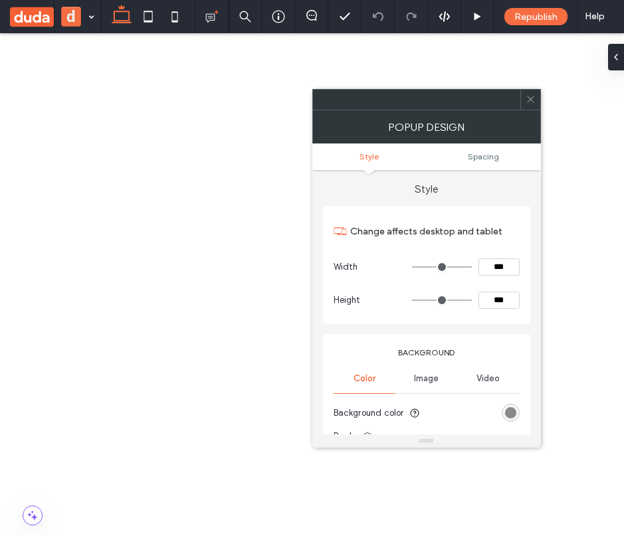
click at [528, 106] on span at bounding box center [531, 100] width 10 height 20
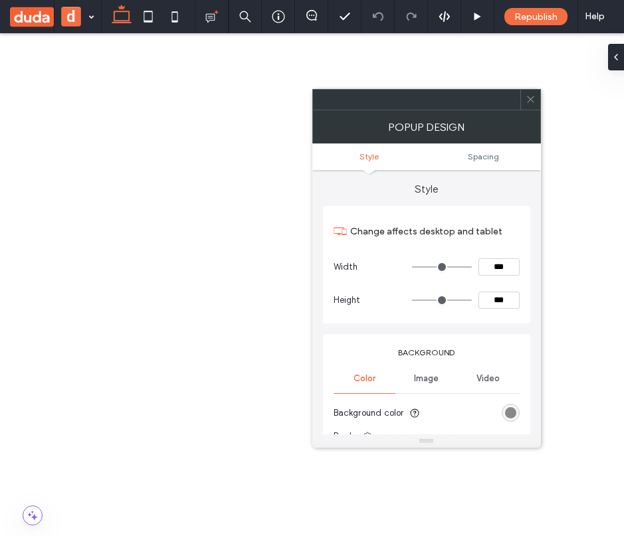
click at [524, 105] on div at bounding box center [531, 100] width 20 height 20
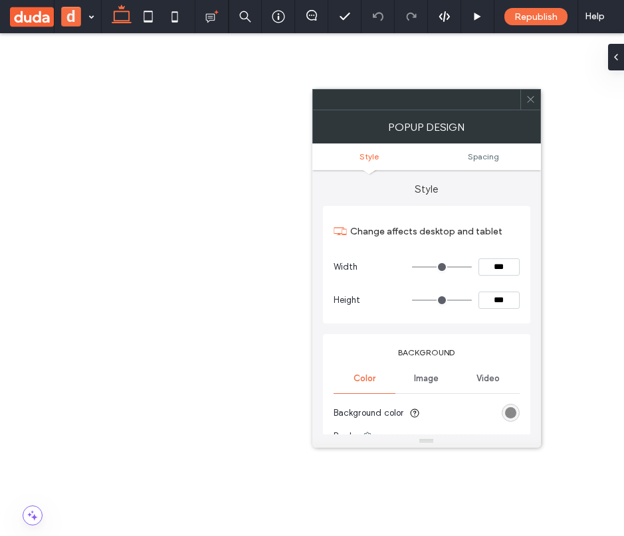
click at [526, 96] on icon at bounding box center [531, 99] width 10 height 10
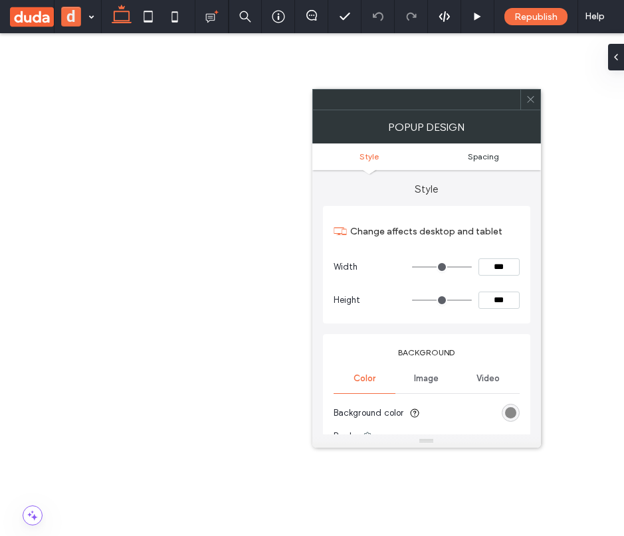
click at [487, 160] on span "Spacing" at bounding box center [483, 157] width 31 height 10
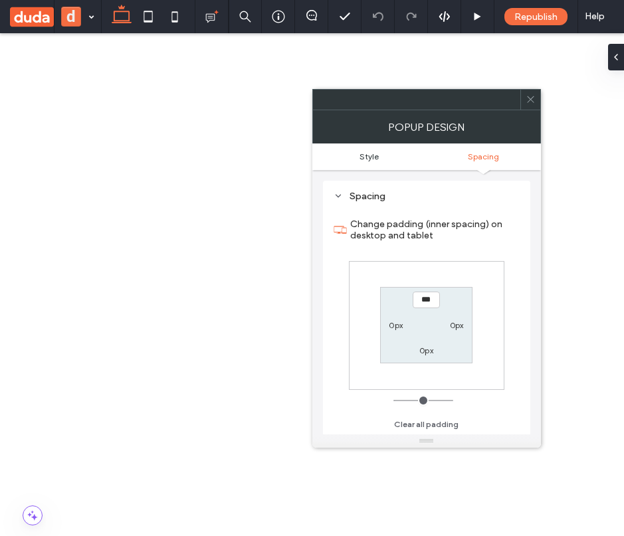
click at [369, 159] on span "Style" at bounding box center [369, 157] width 19 height 10
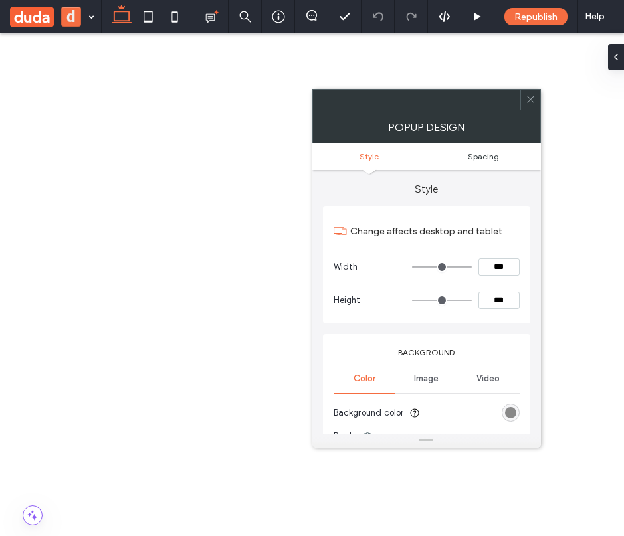
click at [487, 152] on span "Spacing" at bounding box center [483, 157] width 31 height 10
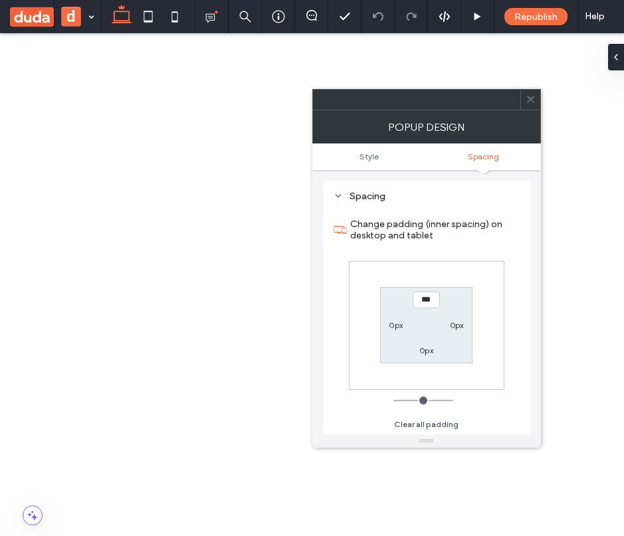
click at [380, 163] on ul "Style Spacing" at bounding box center [426, 157] width 229 height 27
click at [374, 158] on span "Style" at bounding box center [369, 157] width 19 height 10
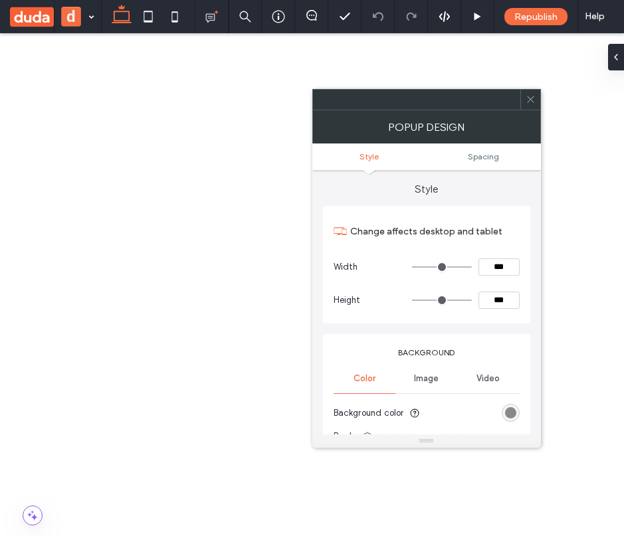
click at [479, 162] on ul "Style Spacing" at bounding box center [426, 157] width 229 height 27
click at [481, 158] on span "Spacing" at bounding box center [483, 157] width 31 height 10
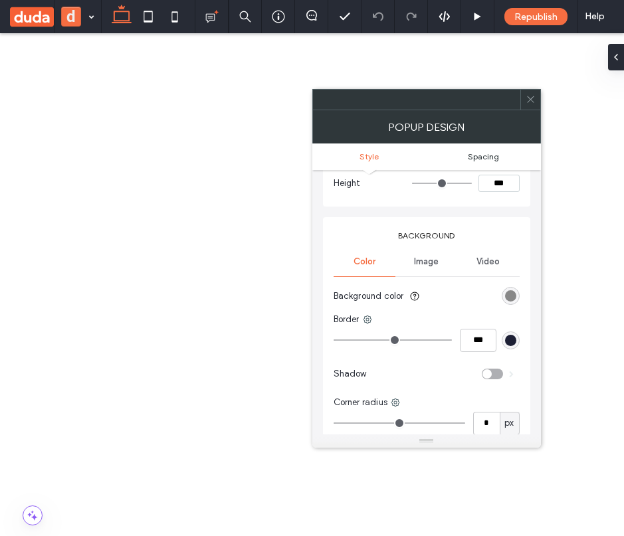
scroll to position [269, 0]
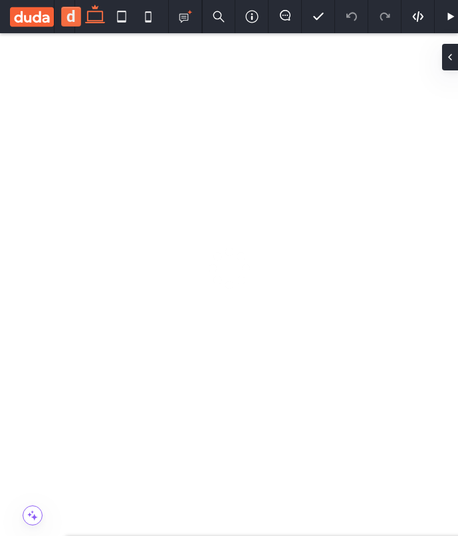
type textarea "*********"
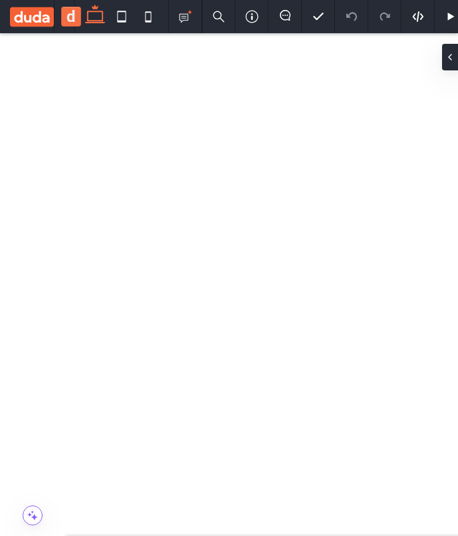
type textarea "*********"
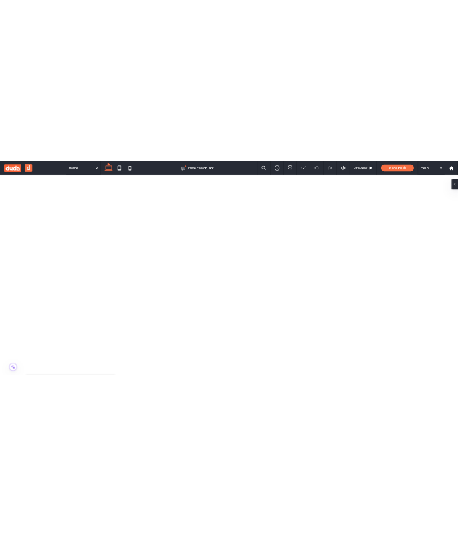
scroll to position [0, 0]
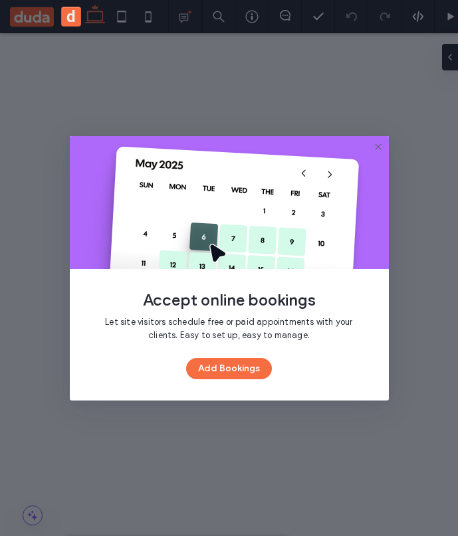
click at [380, 148] on use at bounding box center [378, 147] width 6 height 6
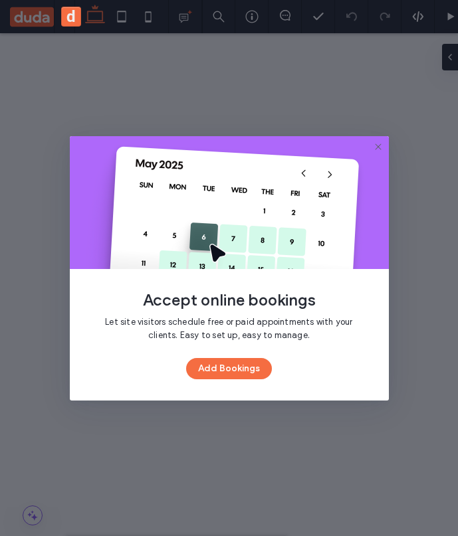
click at [389, 299] on div "Accept online bookings Let site visitors schedule free or paid appointments wit…" at bounding box center [229, 268] width 458 height 536
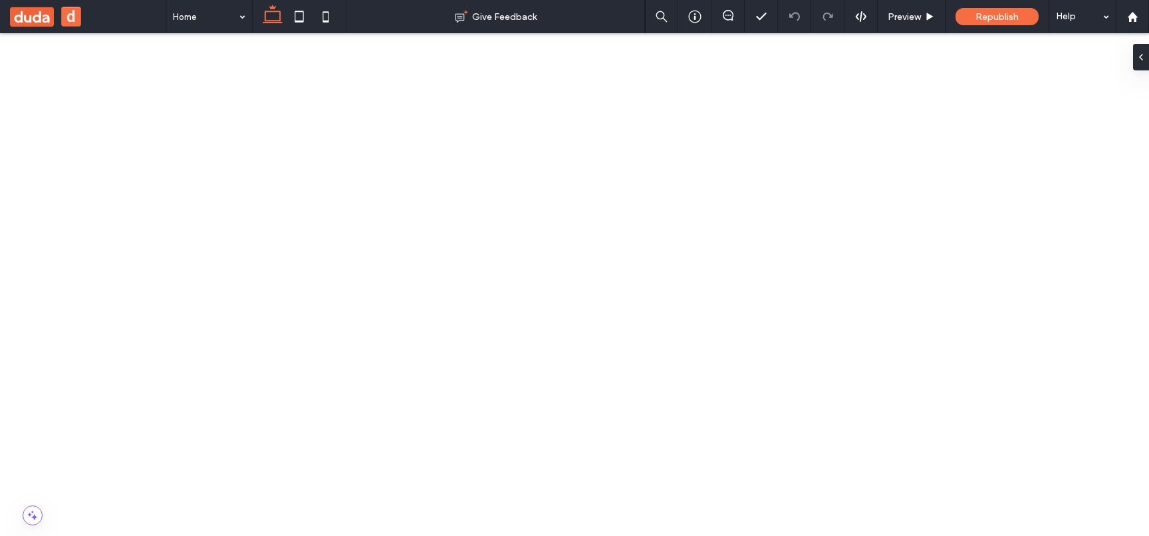
scroll to position [338, 0]
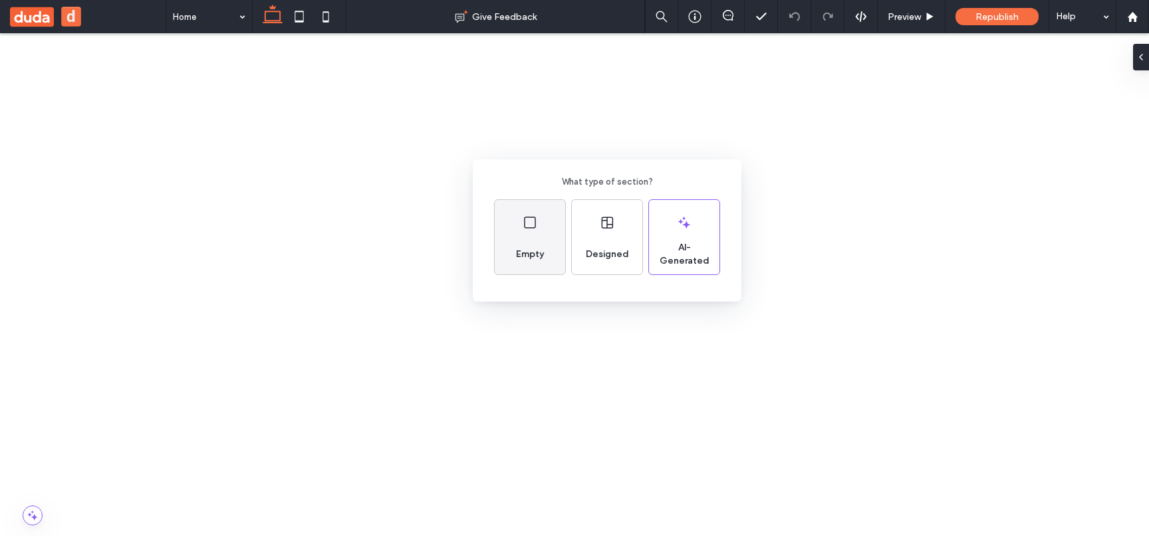
click at [457, 260] on span "Empty" at bounding box center [530, 254] width 39 height 13
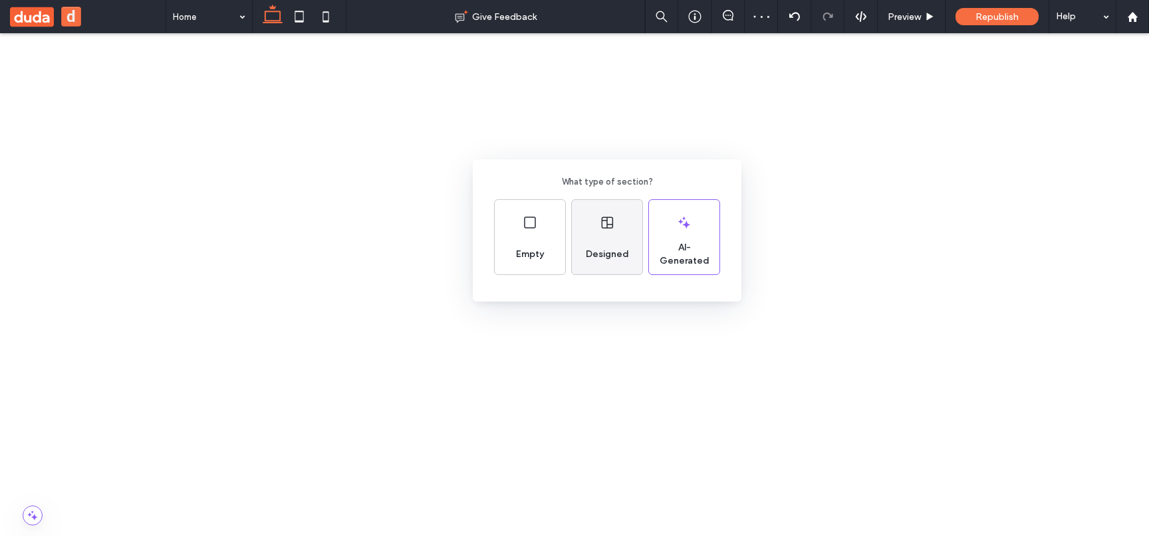
click at [457, 265] on div "Designed" at bounding box center [607, 254] width 54 height 29
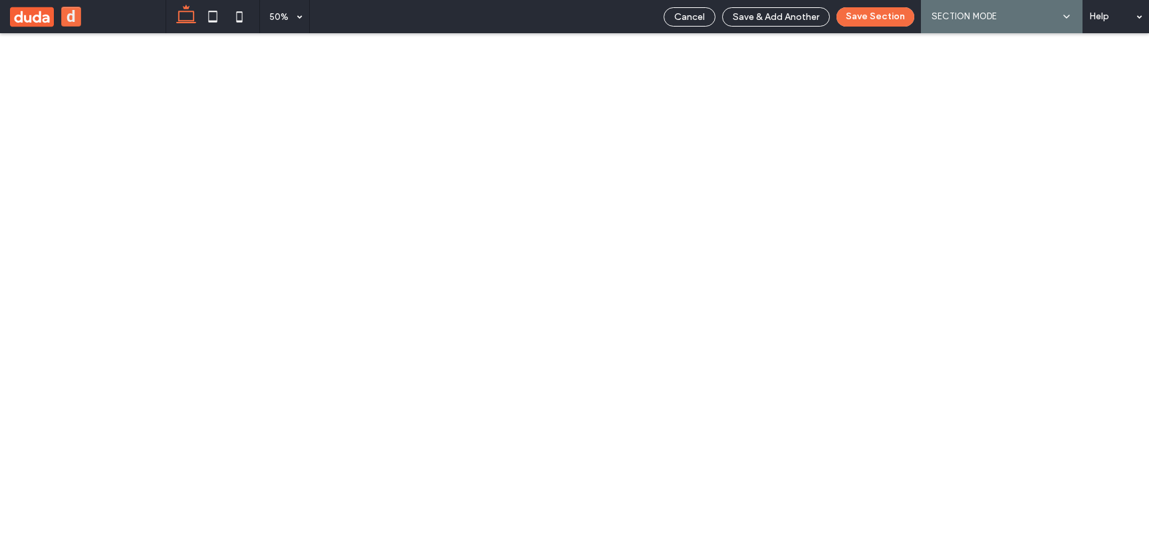
scroll to position [507, 0]
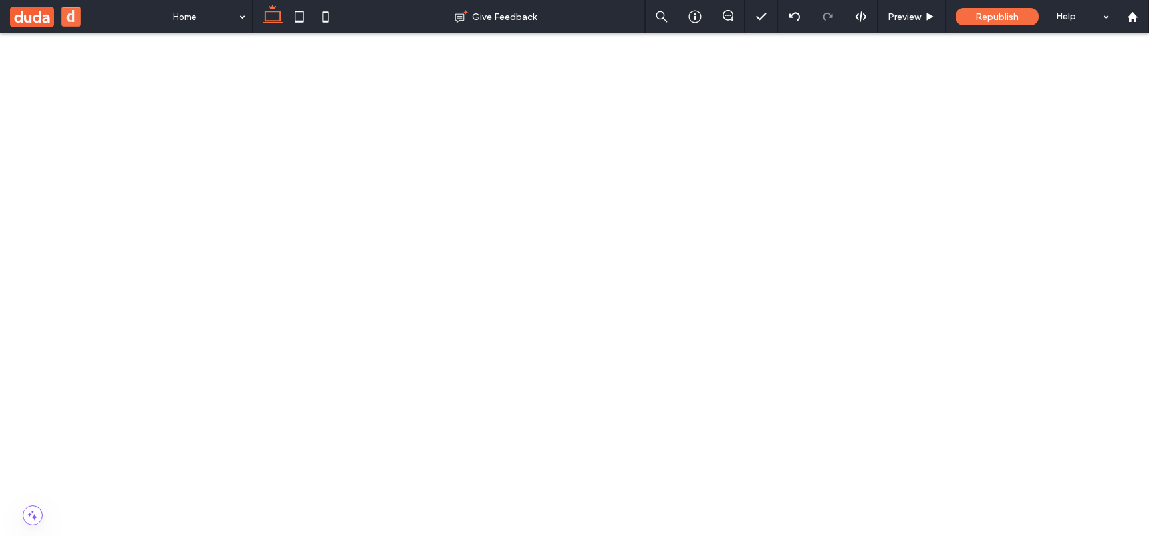
click at [457, 16] on icon at bounding box center [694, 16] width 13 height 13
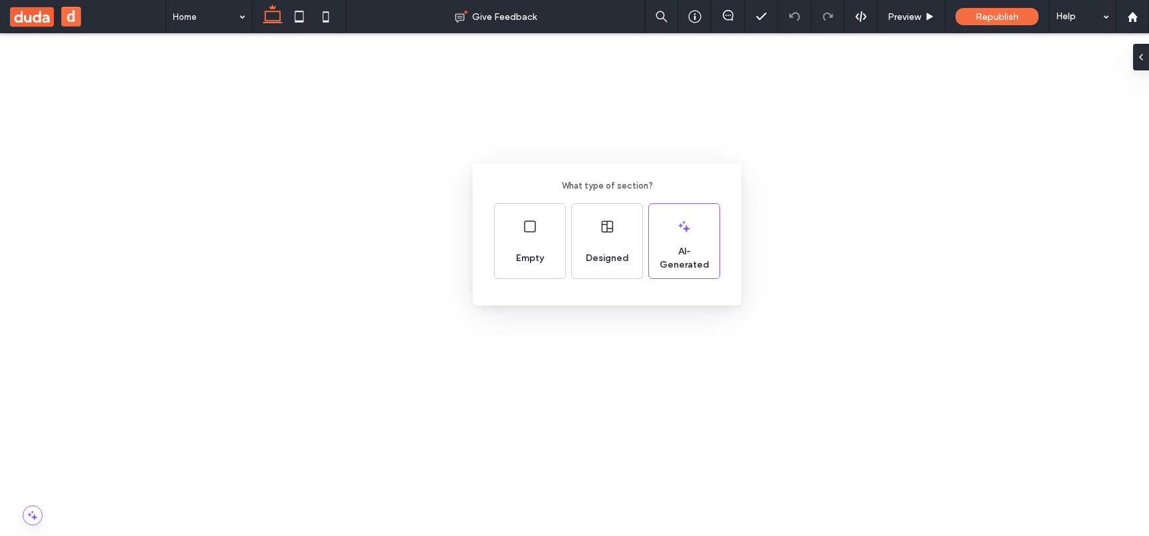
click at [606, 245] on div "Designed" at bounding box center [607, 258] width 54 height 29
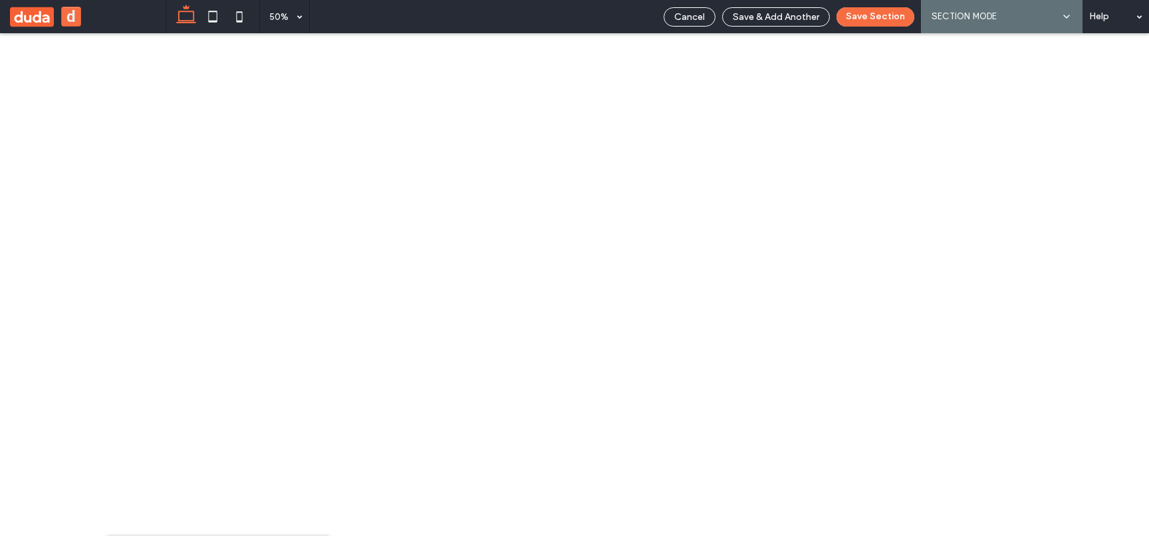
scroll to position [507, 0]
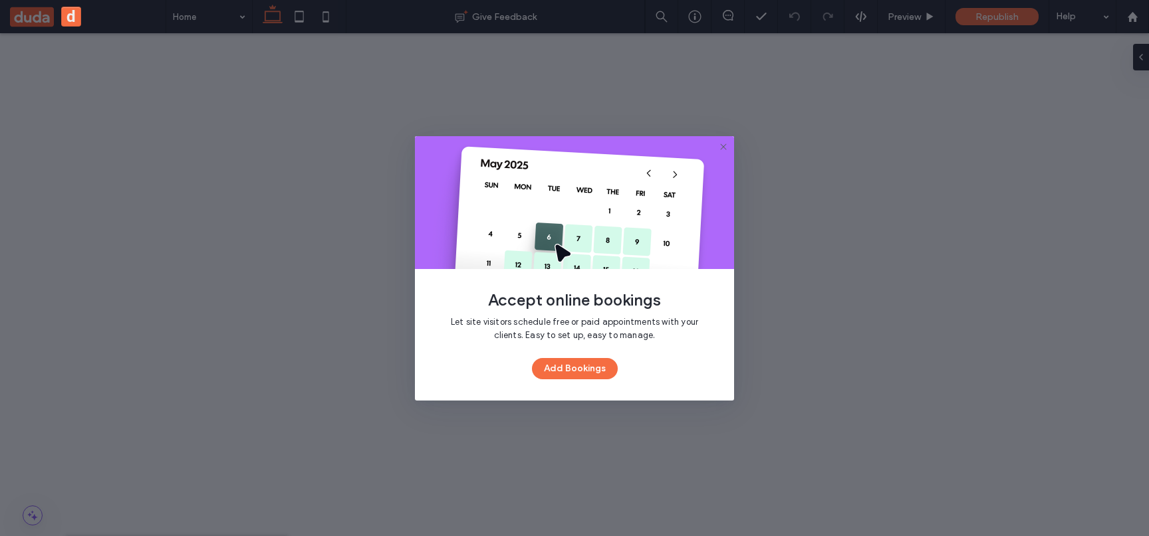
click at [572, 146] on icon at bounding box center [723, 147] width 11 height 11
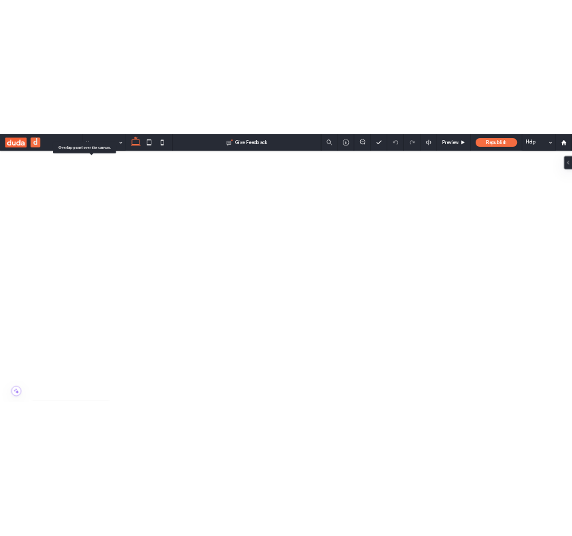
scroll to position [0, 0]
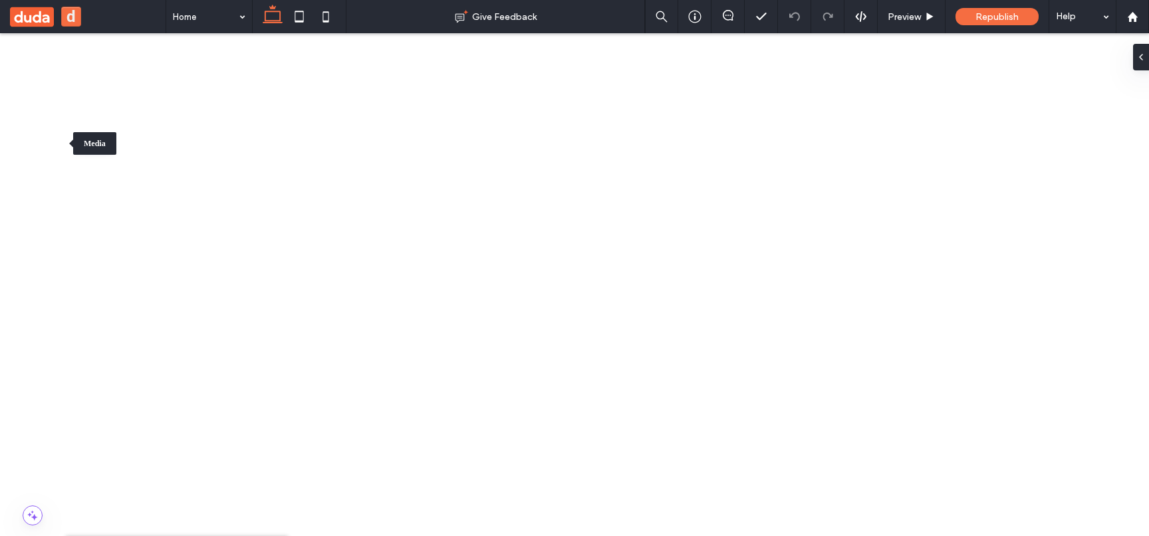
click at [810, 49] on div "Redo your last edit" at bounding box center [826, 53] width 64 height 12
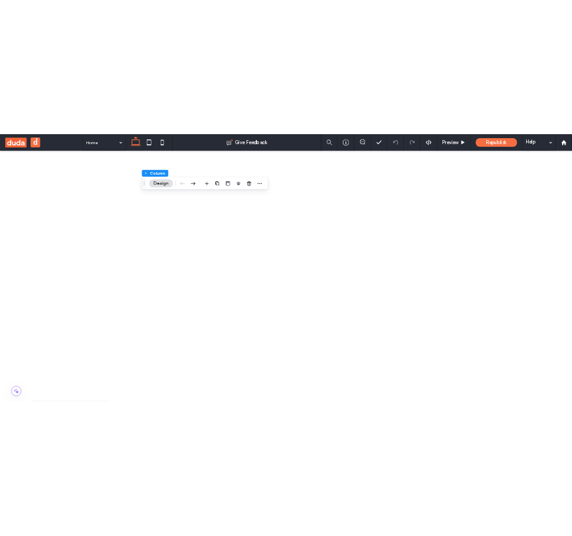
scroll to position [65, 0]
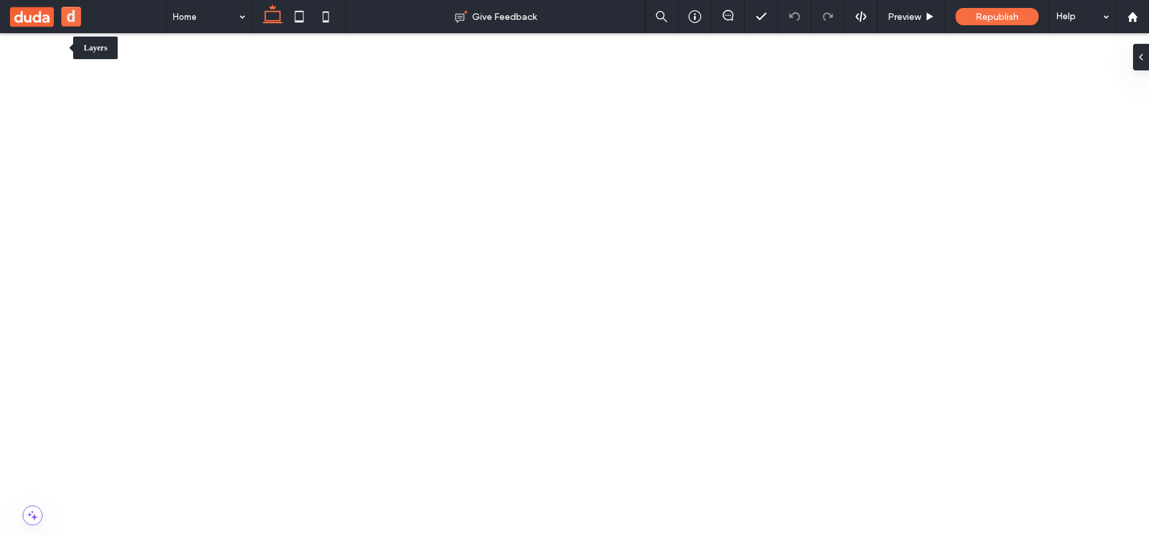
drag, startPoint x: 33, startPoint y: 39, endPoint x: 237, endPoint y: 241, distance: 286.7
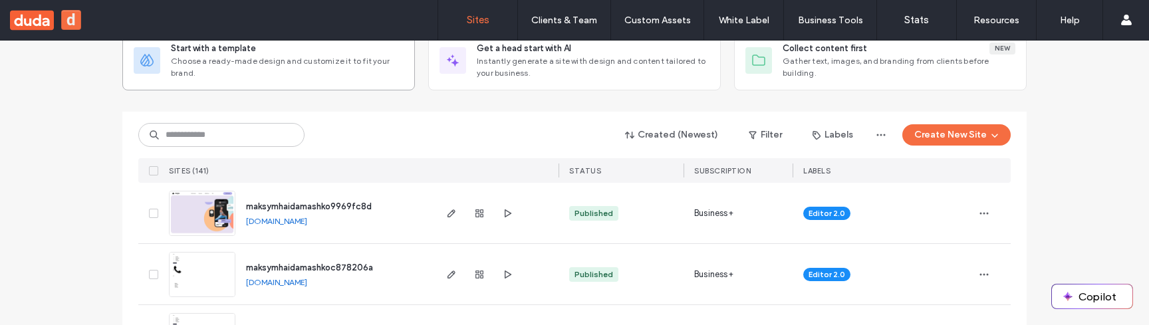
scroll to position [108, 0]
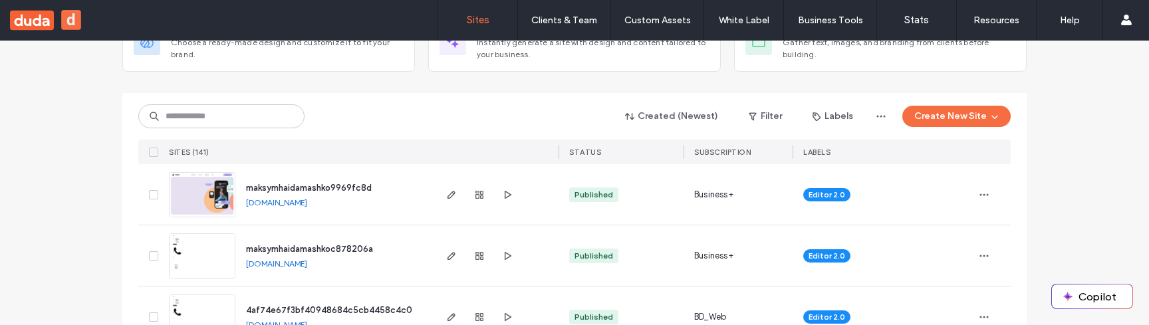
drag, startPoint x: 466, startPoint y: 192, endPoint x: 447, endPoint y: 209, distance: 25.0
click at [447, 209] on div at bounding box center [479, 194] width 72 height 60
click at [445, 202] on span "button" at bounding box center [451, 195] width 16 height 16
